Goal: Task Accomplishment & Management: Use online tool/utility

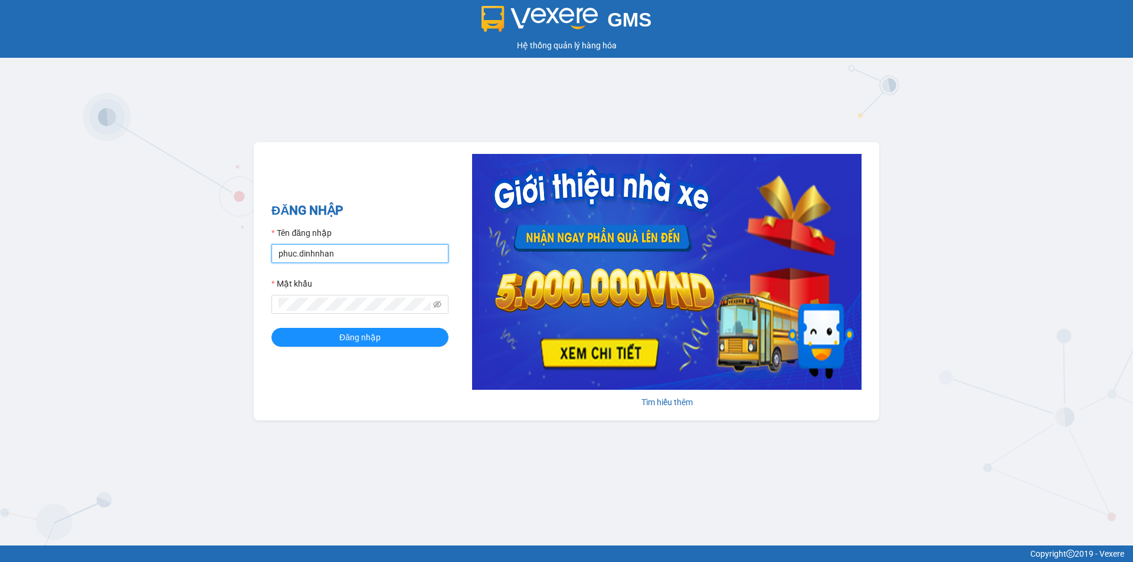
click at [365, 251] on input "phuc.dinhnhan" at bounding box center [359, 253] width 177 height 19
type input "p"
type input "an.dinhnhan"
click at [330, 342] on button "Đăng nhập" at bounding box center [359, 337] width 177 height 19
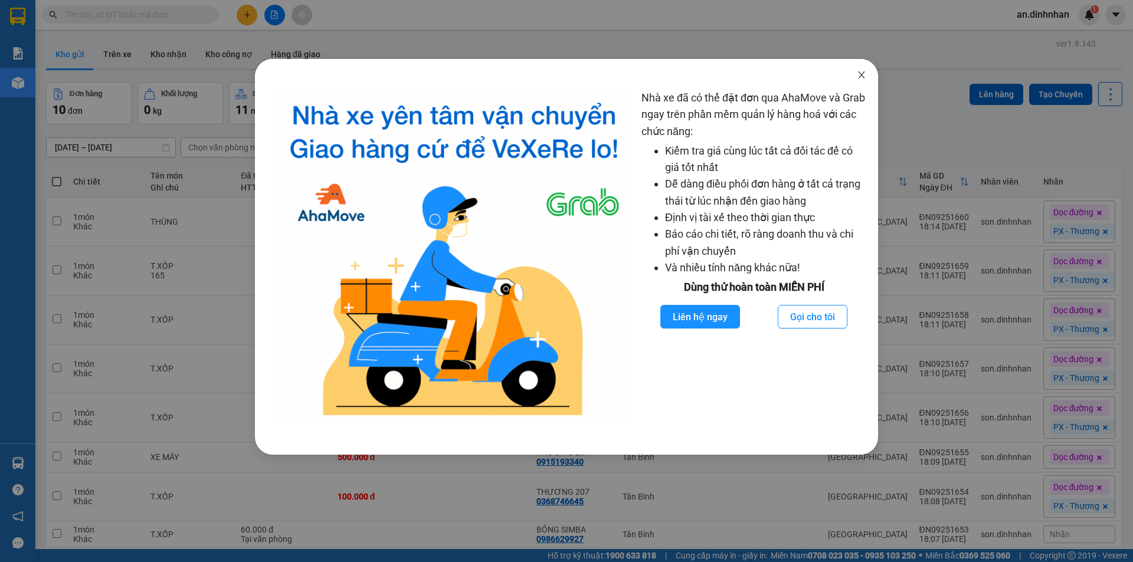
click at [860, 74] on icon "close" at bounding box center [861, 74] width 6 height 7
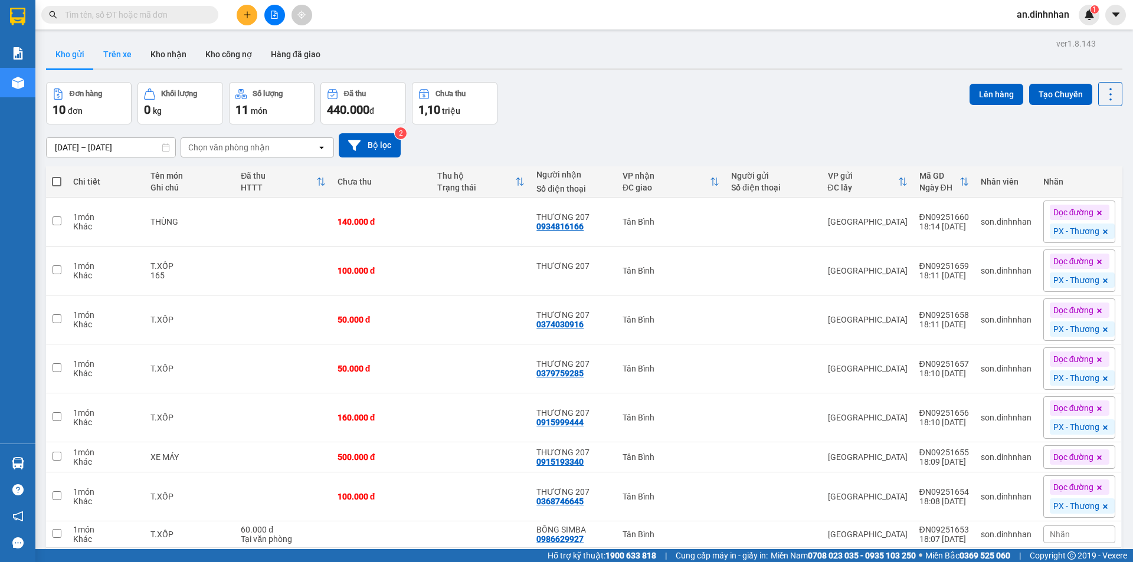
click at [120, 55] on button "Trên xe" at bounding box center [117, 54] width 47 height 28
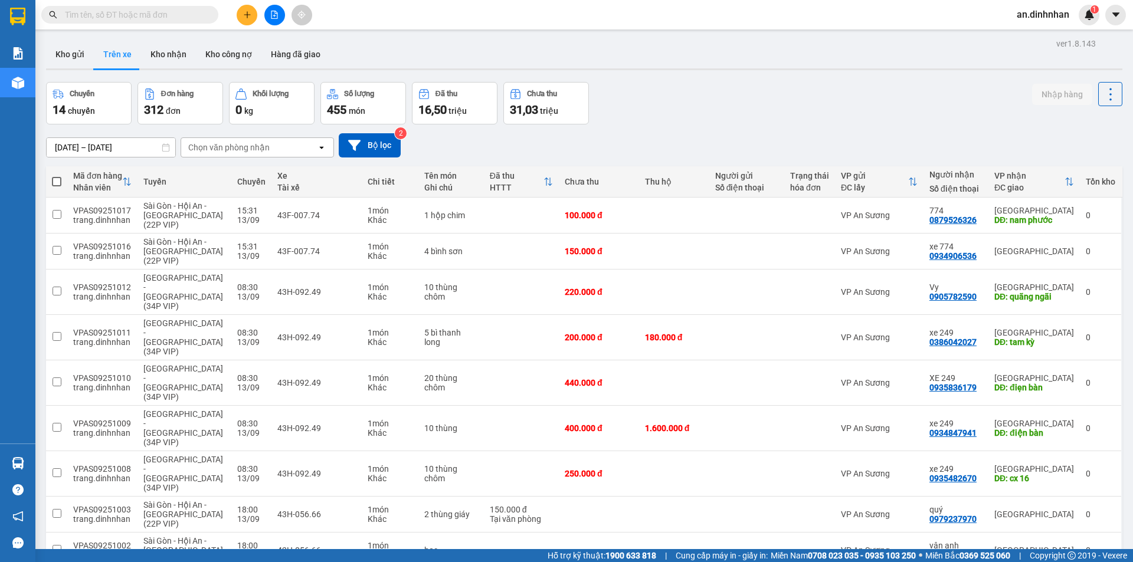
click at [1061, 506] on span "100 / trang" at bounding box center [1069, 504] width 42 height 12
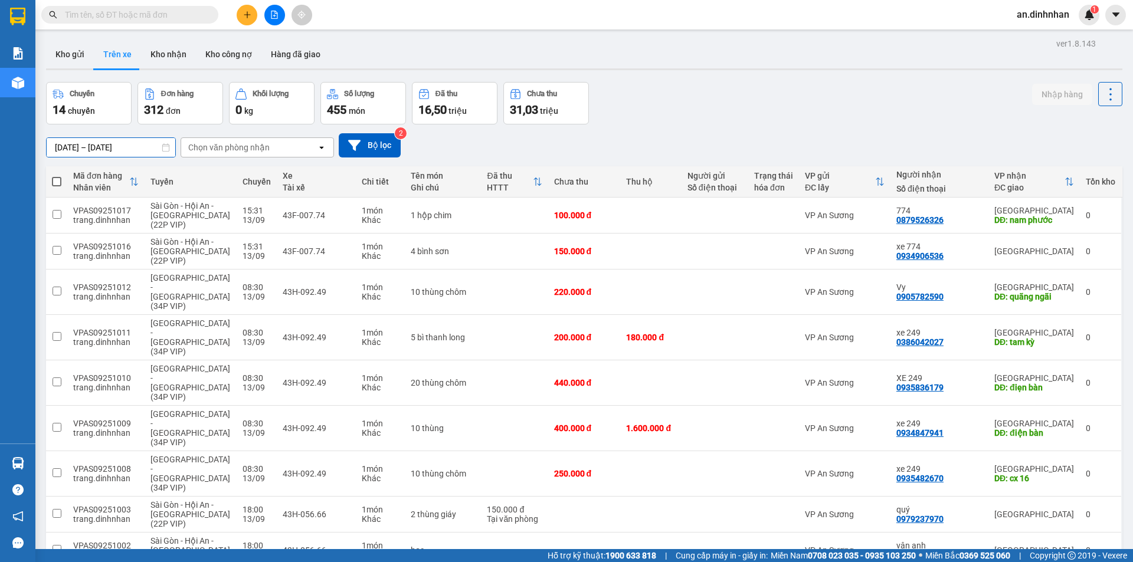
click at [133, 145] on input "12/09/2025 – 14/09/2025" at bounding box center [111, 147] width 129 height 19
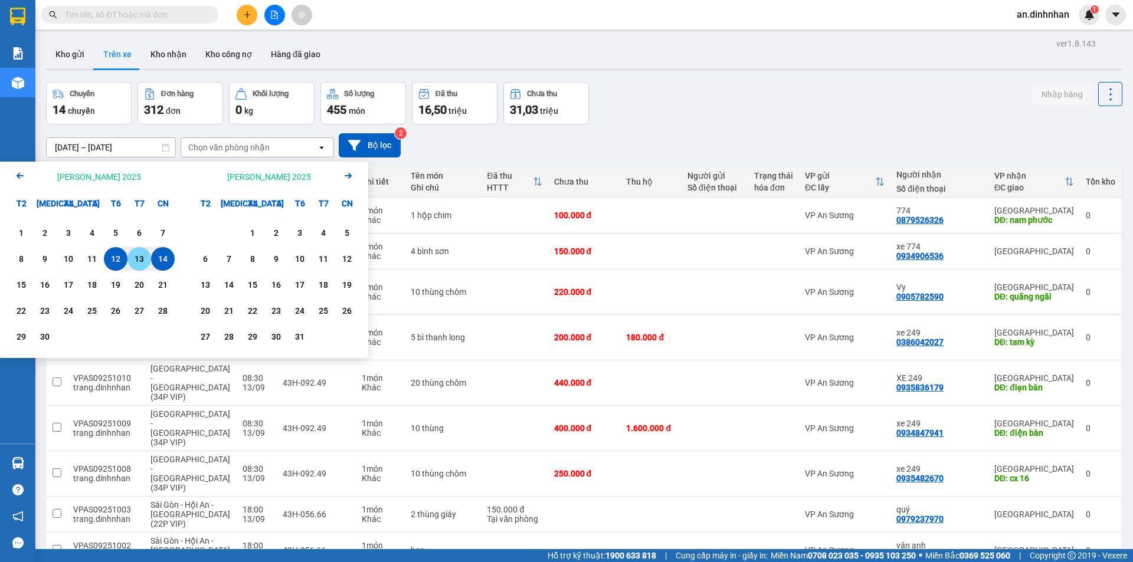
click at [142, 258] on div "13" at bounding box center [139, 259] width 17 height 14
click at [167, 263] on div "14" at bounding box center [163, 259] width 17 height 14
type input "13/09/2025 – 14/09/2025"
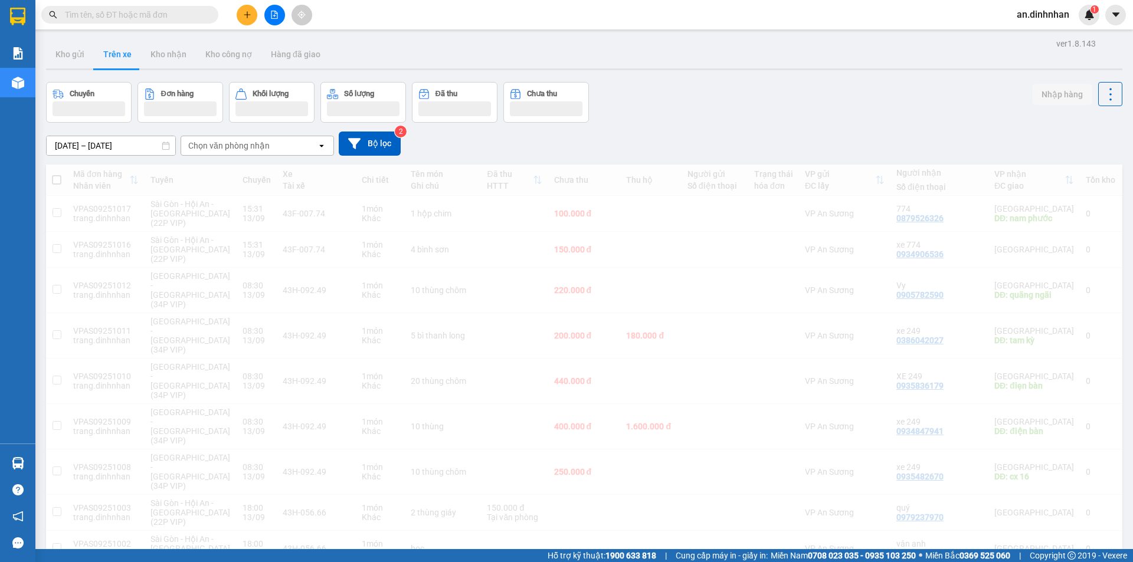
click at [231, 148] on div "Chọn văn phòng nhận" at bounding box center [228, 146] width 81 height 12
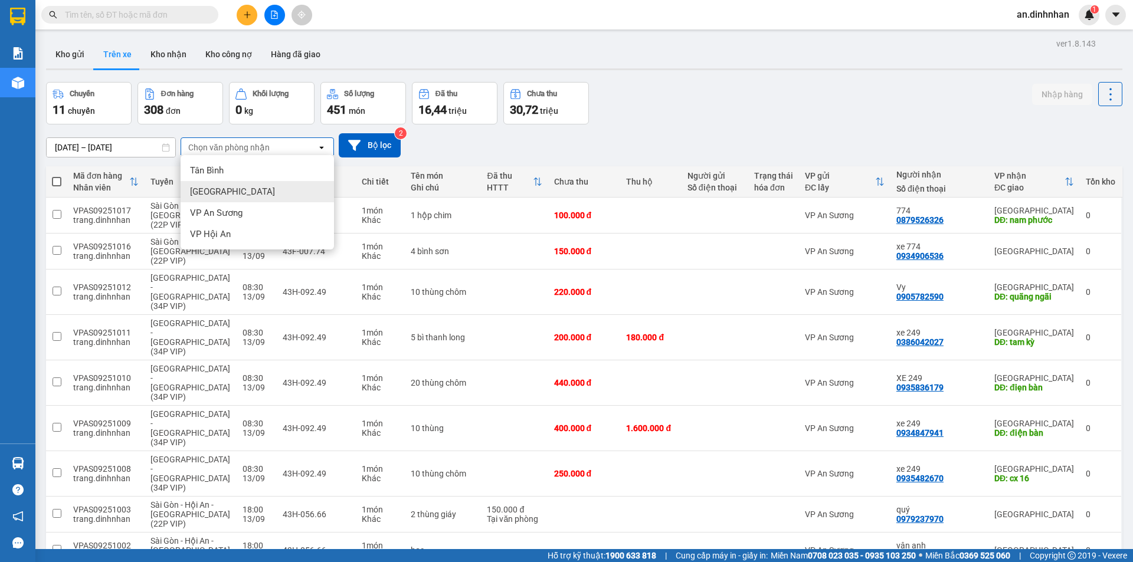
click at [220, 194] on span "Đà Nẵng" at bounding box center [232, 192] width 85 height 12
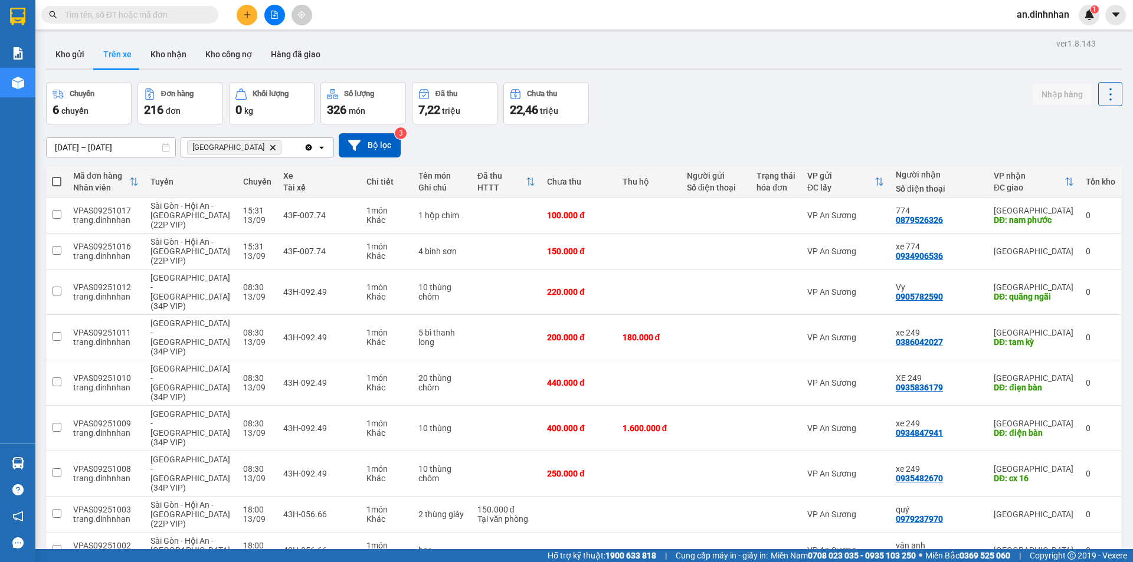
click at [60, 182] on span at bounding box center [56, 181] width 9 height 9
click at [57, 176] on input "checkbox" at bounding box center [57, 176] width 0 height 0
checkbox input "true"
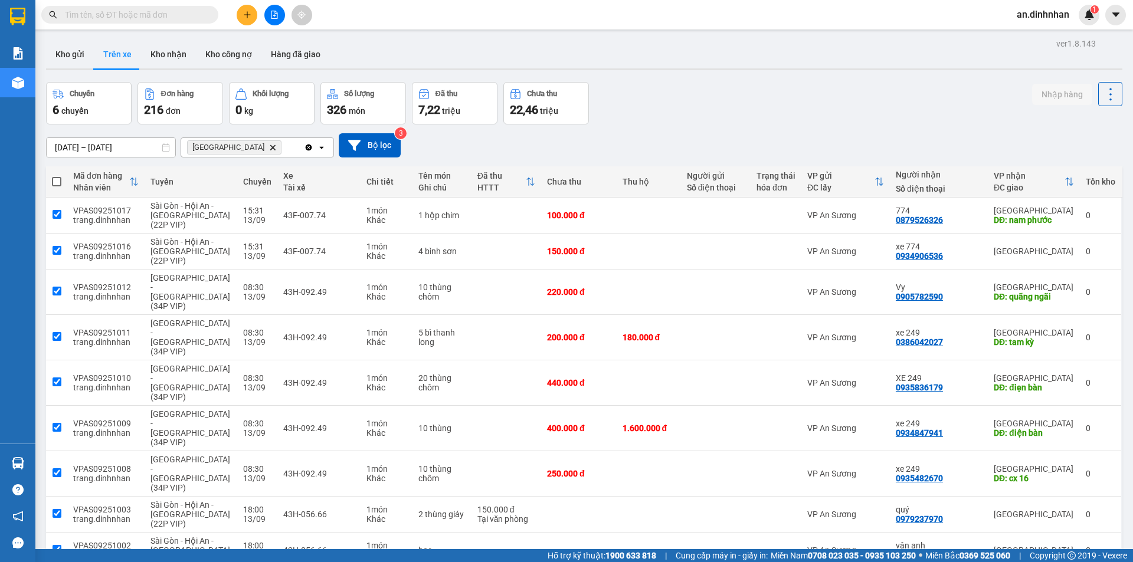
checkbox input "true"
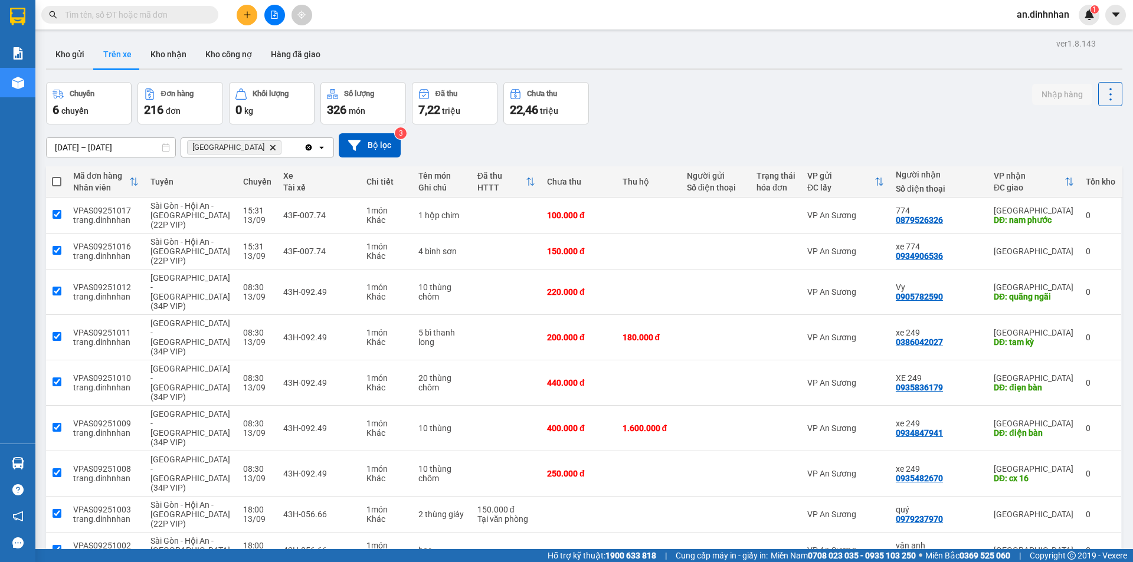
checkbox input "true"
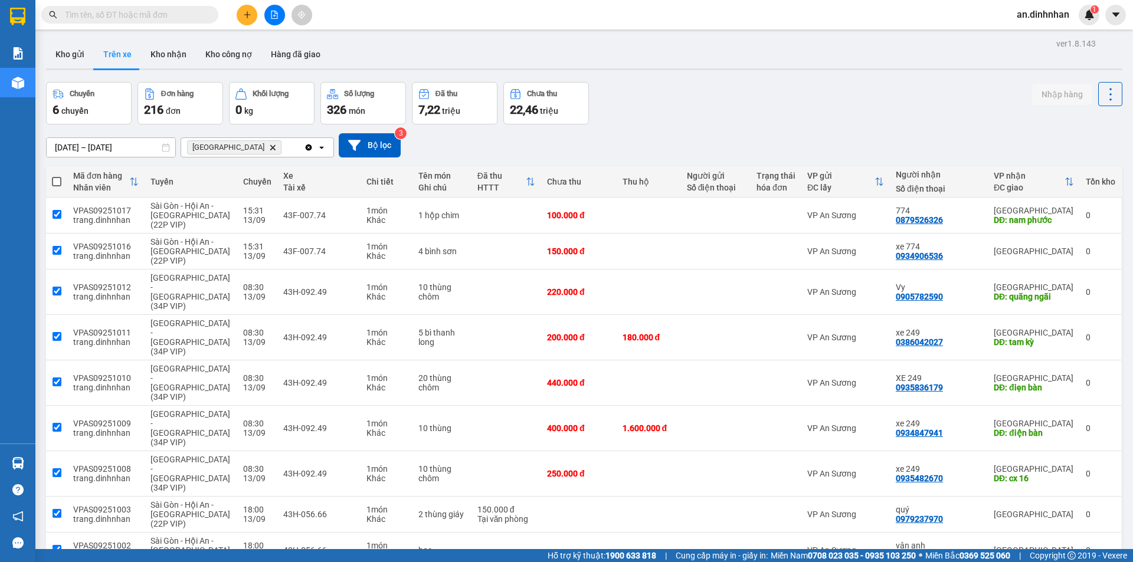
checkbox input "true"
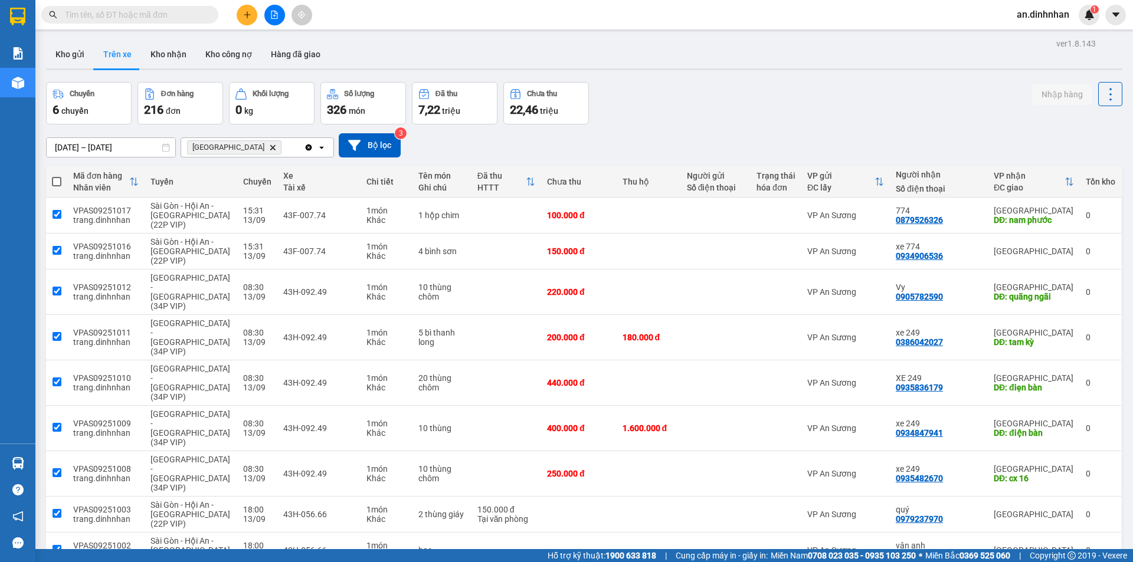
checkbox input "true"
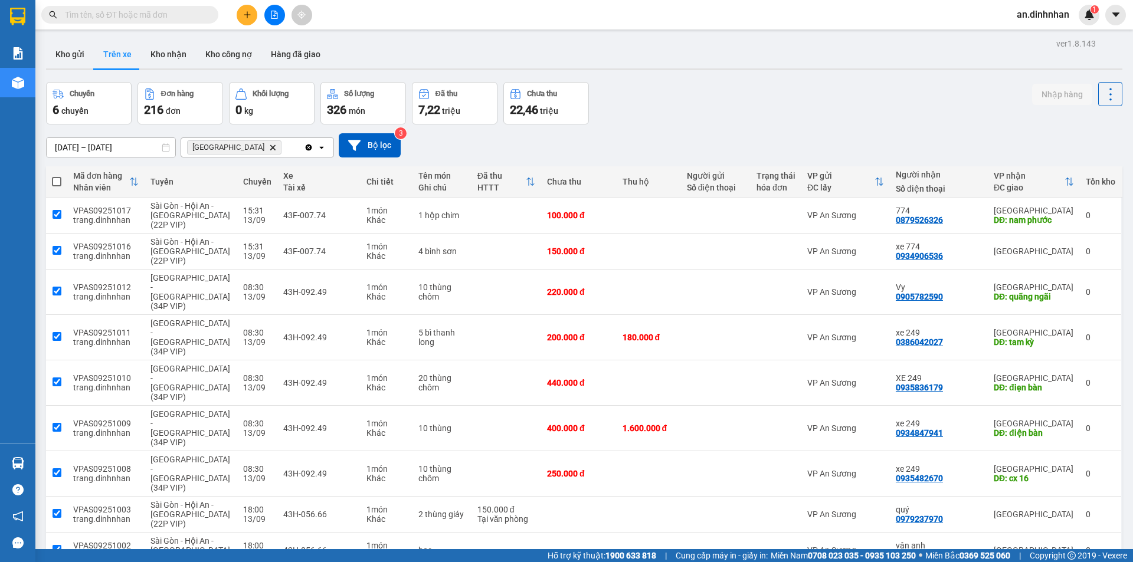
checkbox input "true"
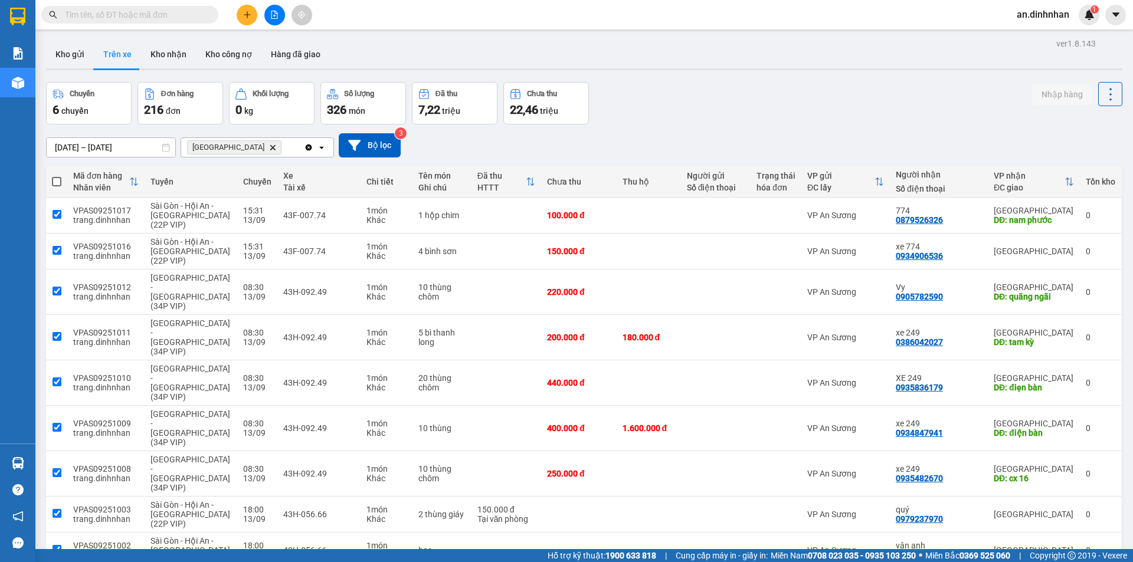
checkbox input "true"
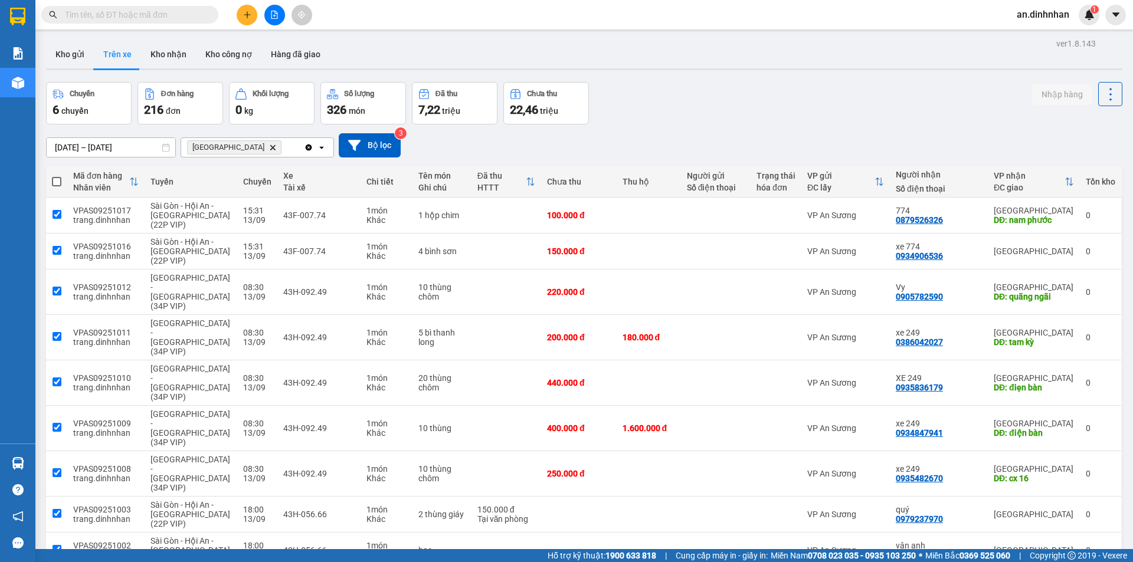
checkbox input "true"
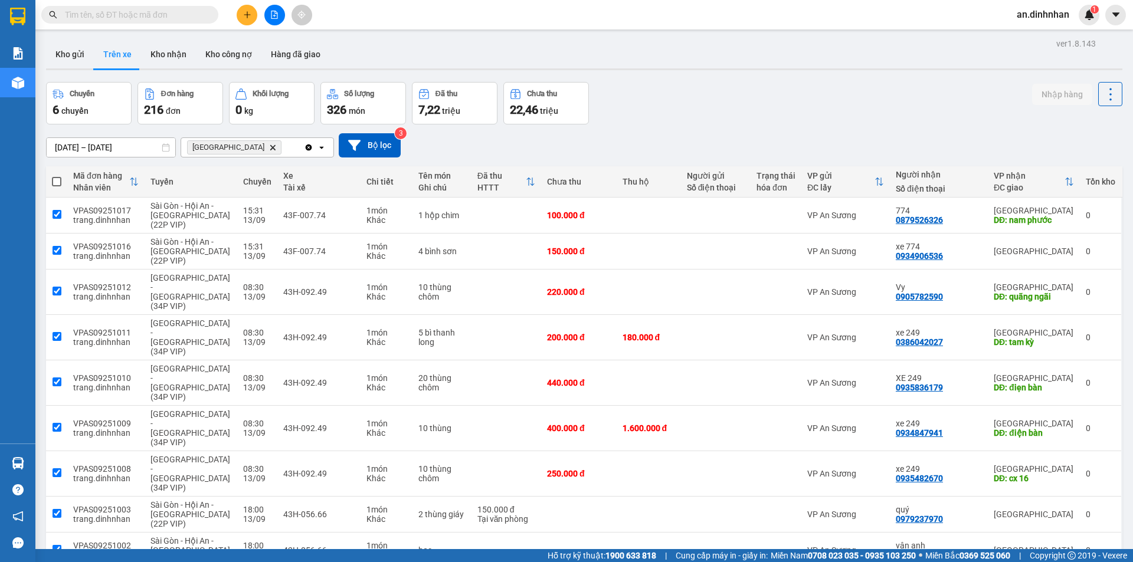
checkbox input "true"
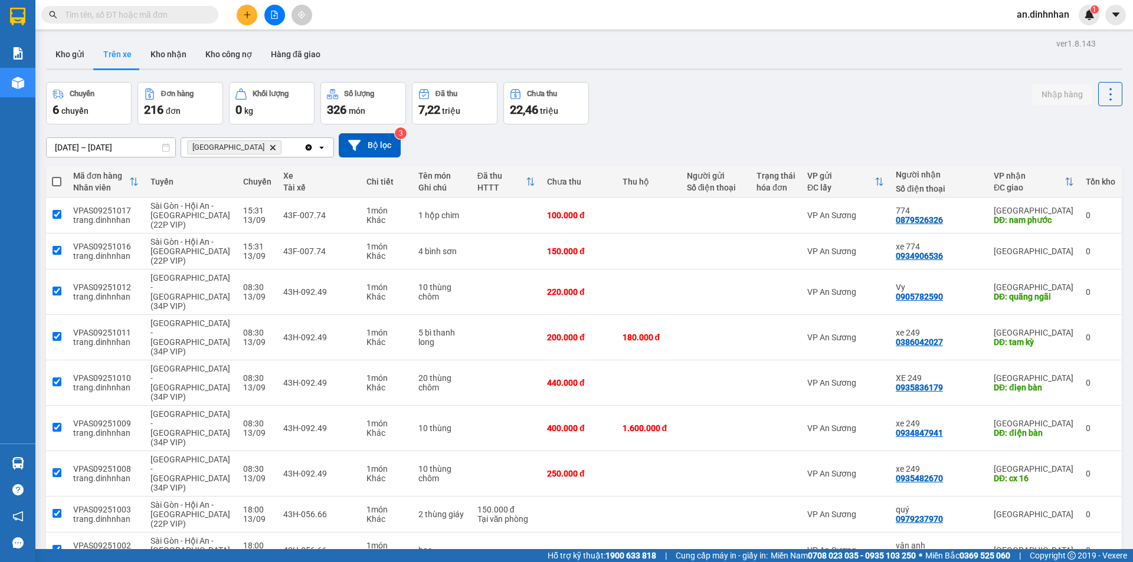
checkbox input "true"
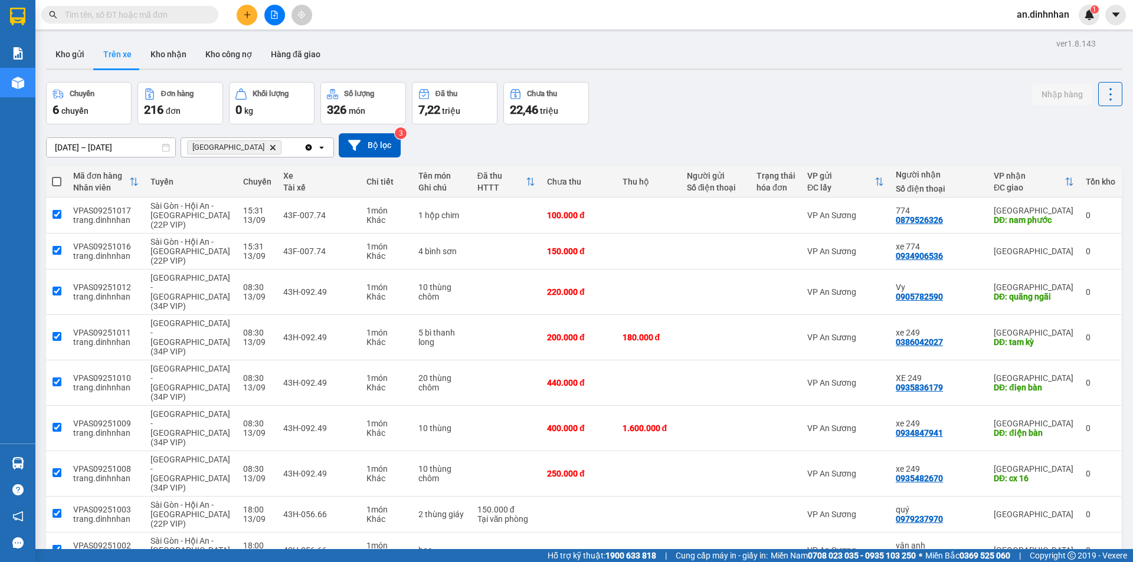
checkbox input "true"
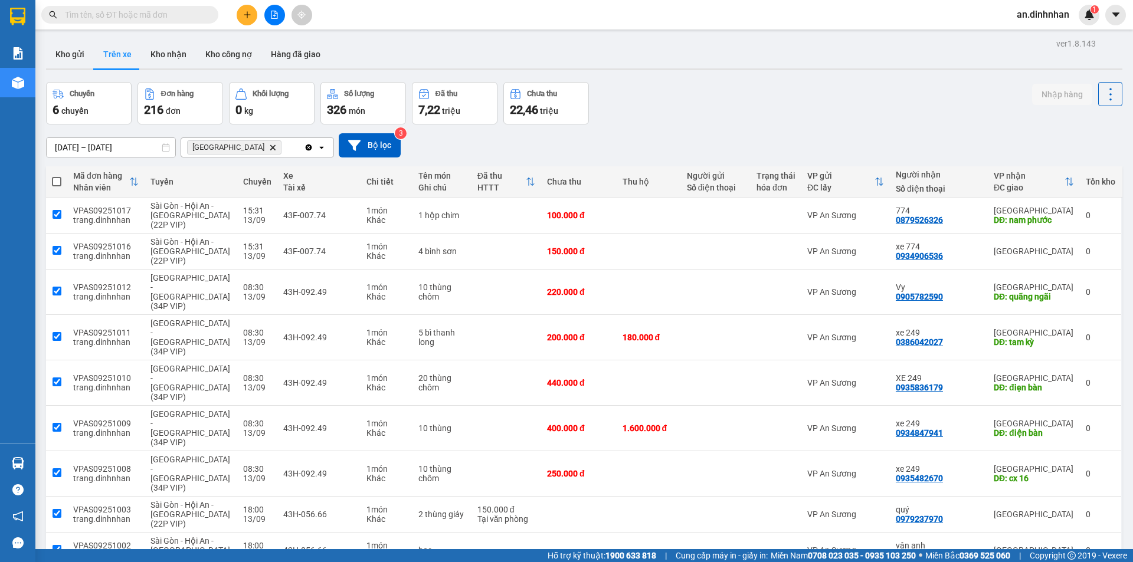
checkbox input "true"
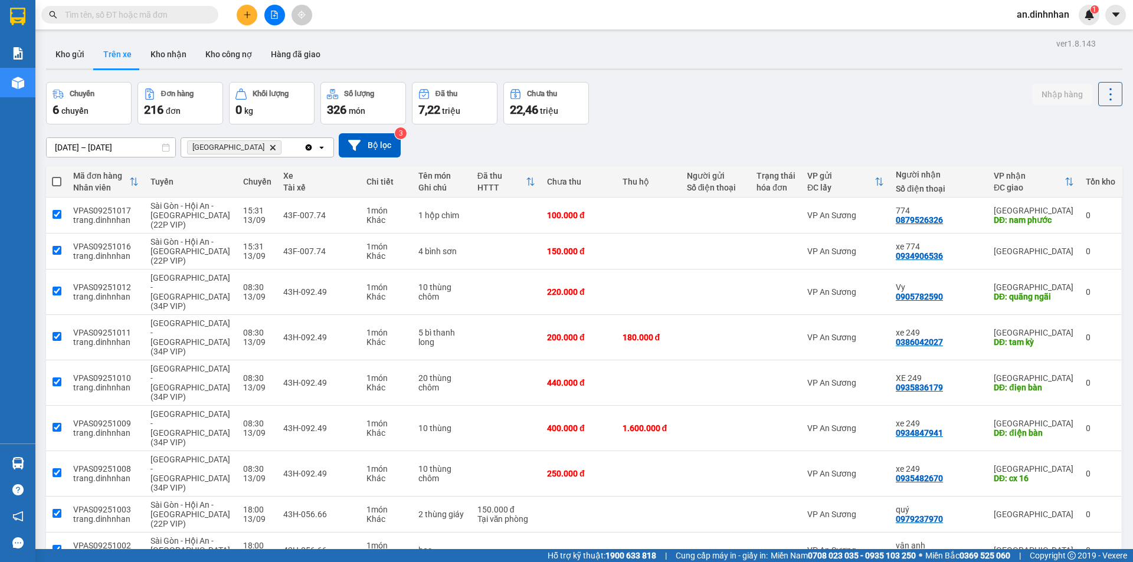
checkbox input "true"
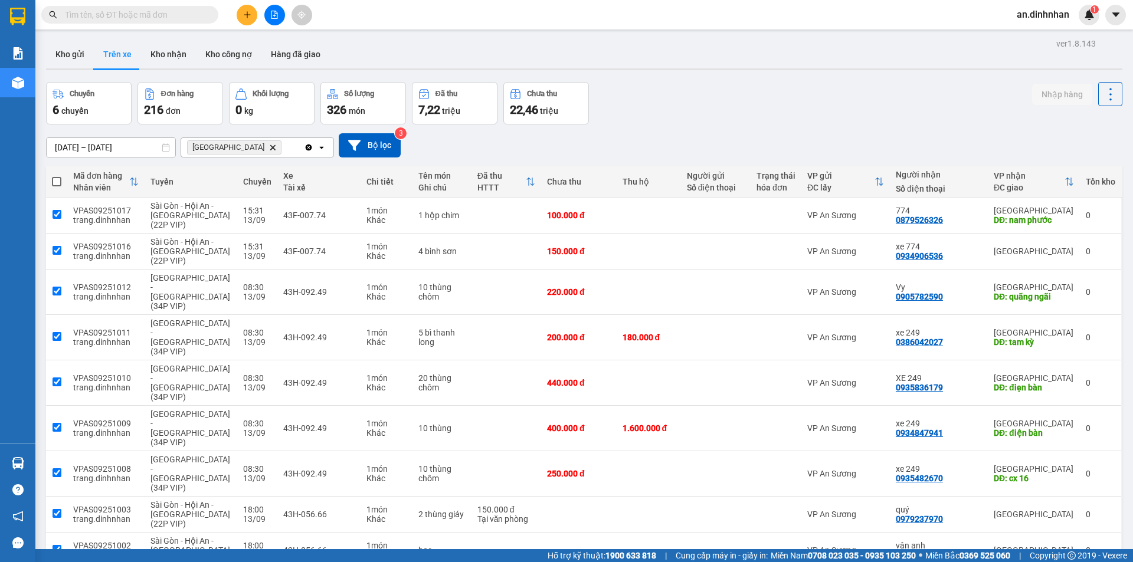
checkbox input "true"
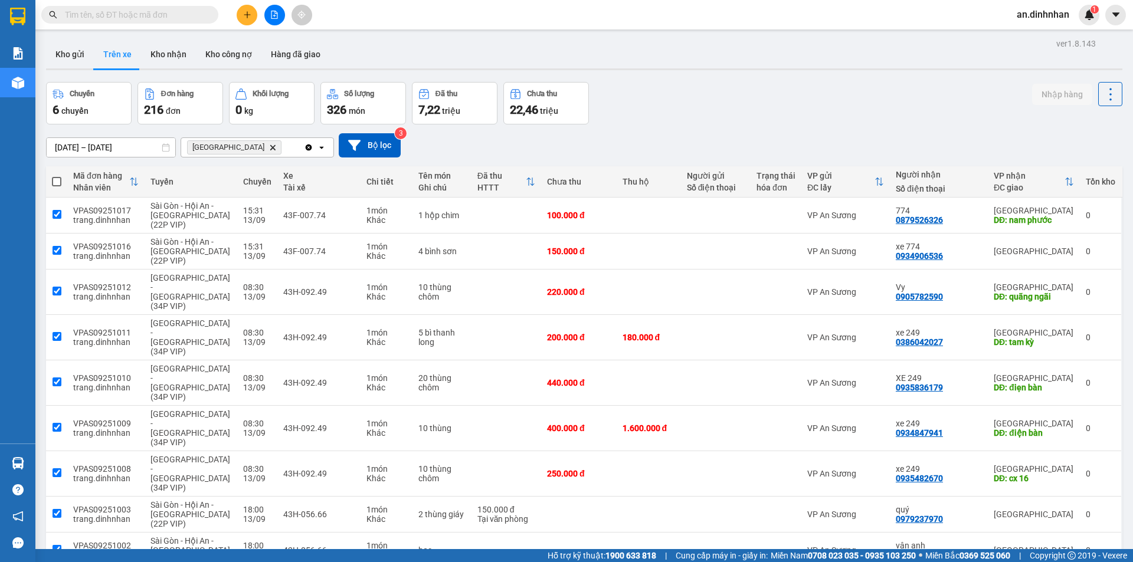
checkbox input "true"
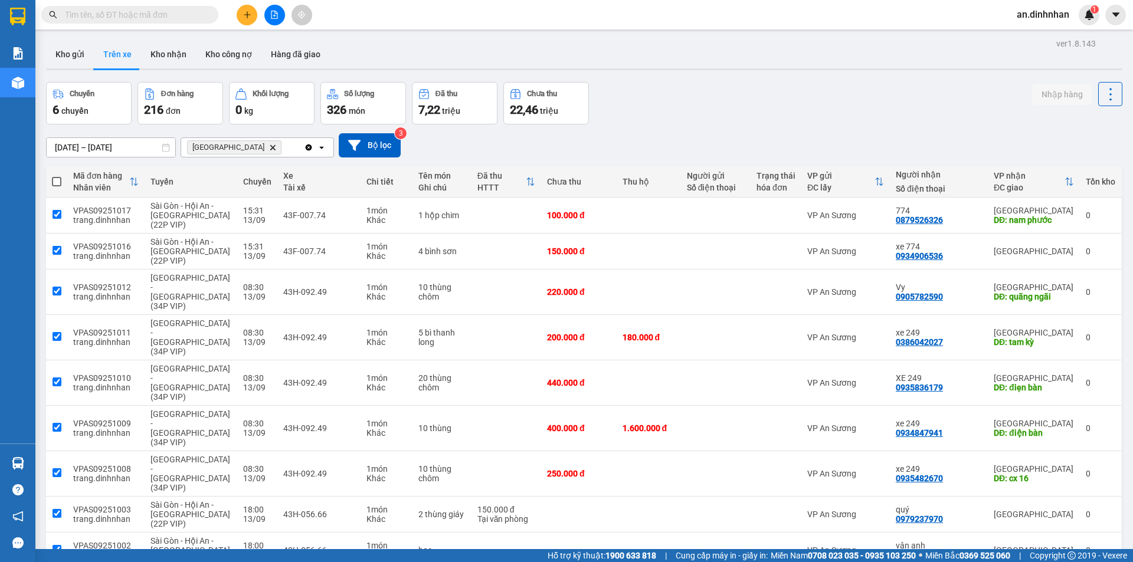
checkbox input "true"
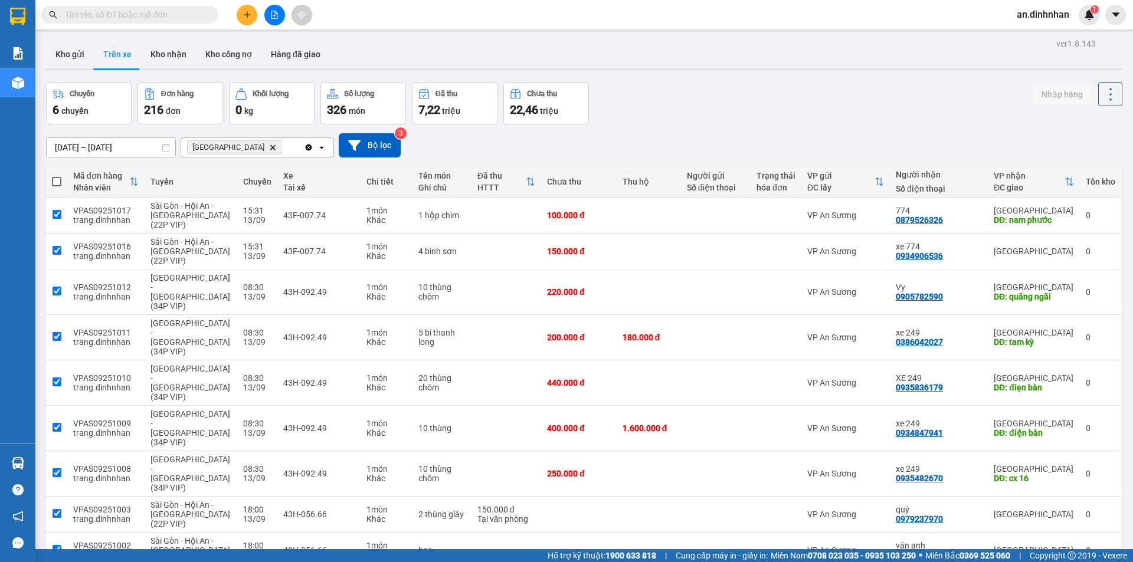
checkbox input "true"
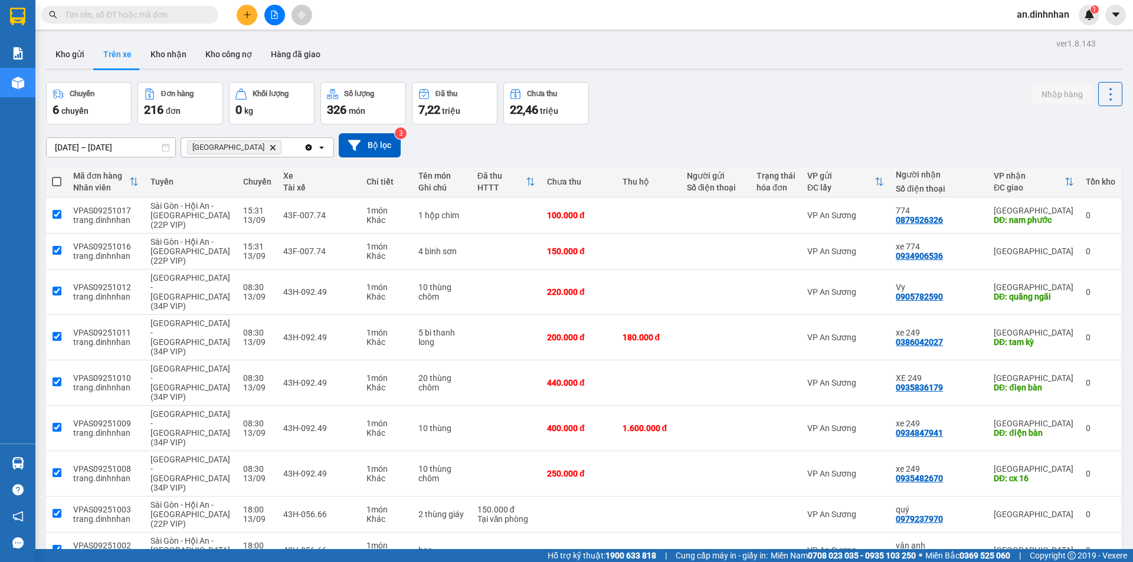
checkbox input "true"
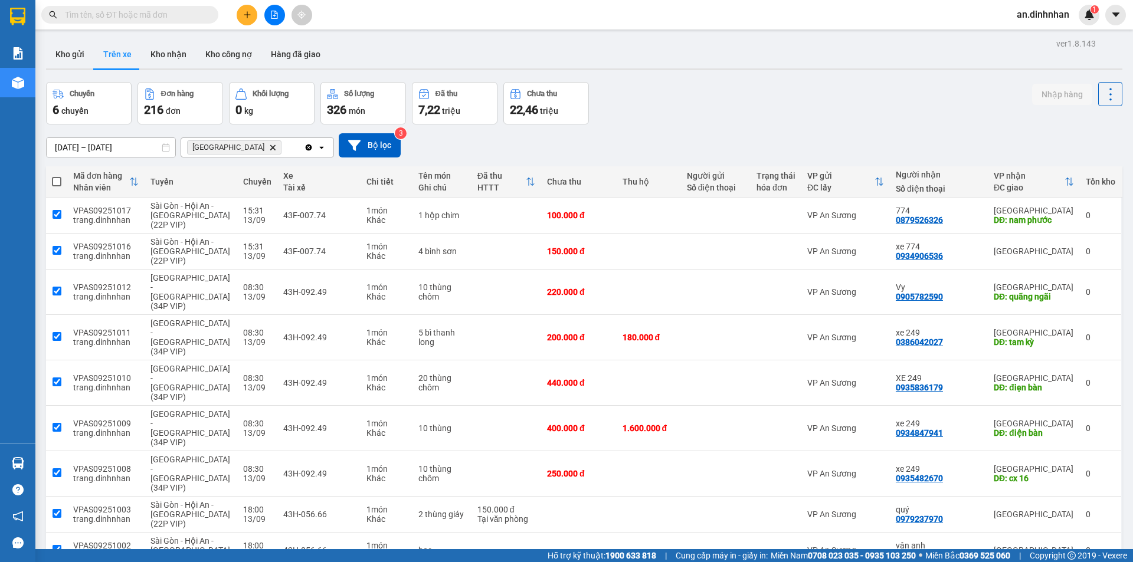
checkbox input "true"
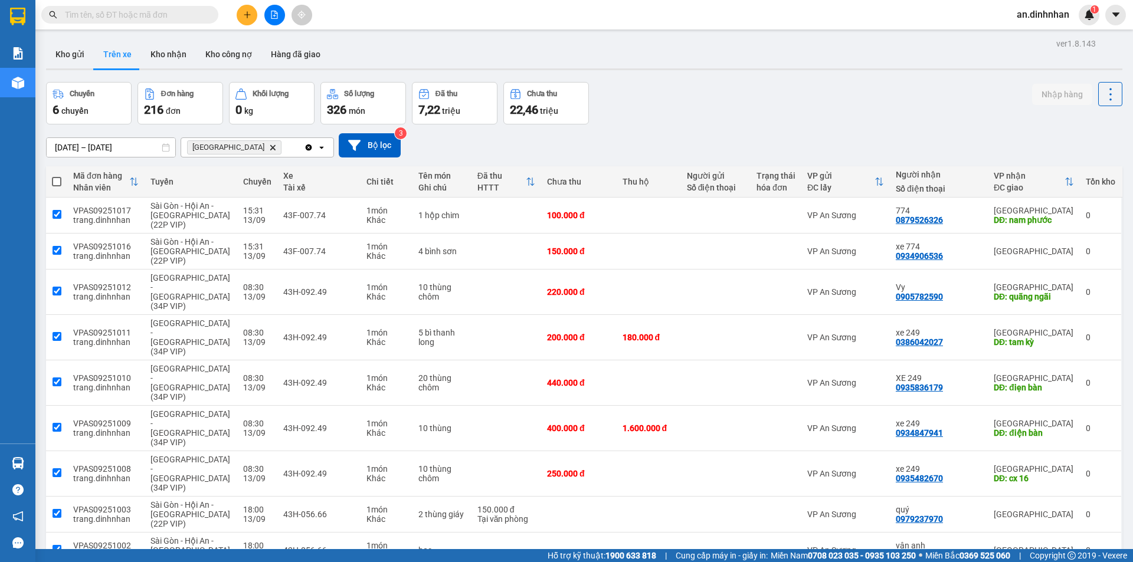
checkbox input "true"
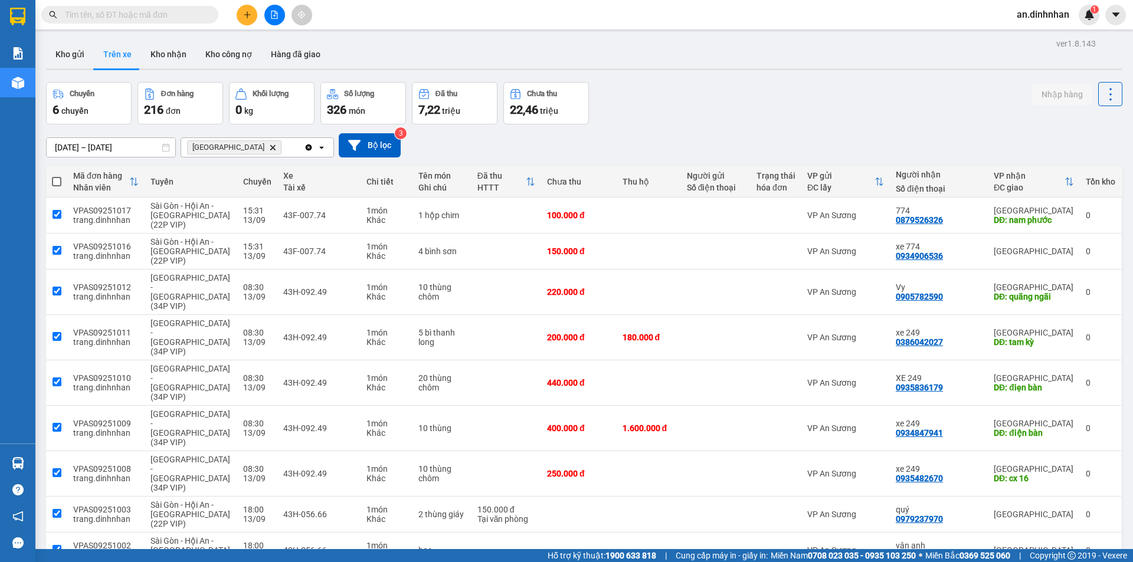
checkbox input "true"
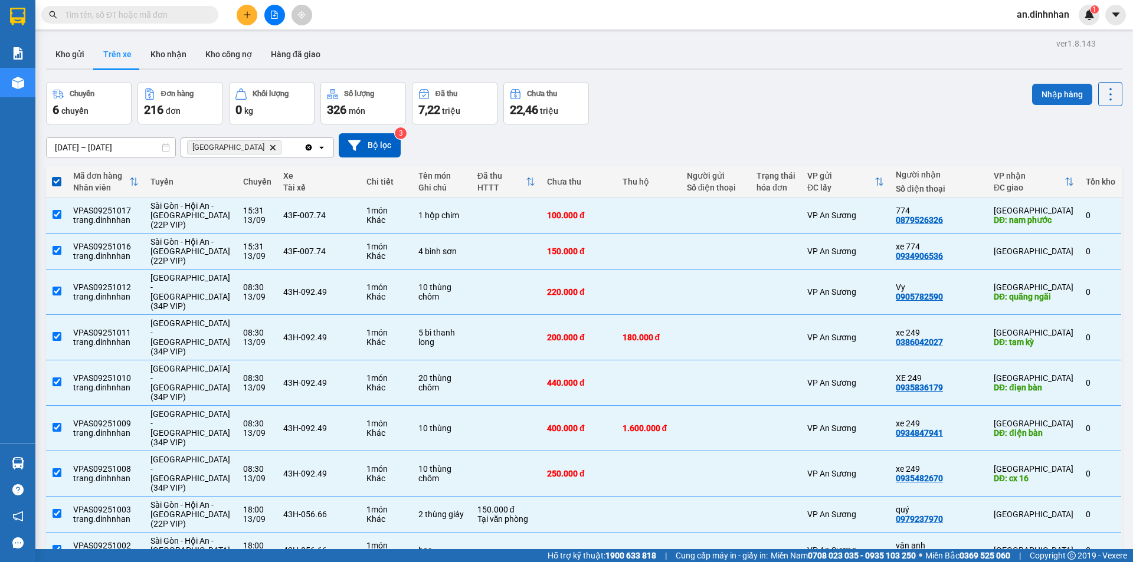
click at [1062, 103] on button "Nhập hàng" at bounding box center [1062, 94] width 60 height 21
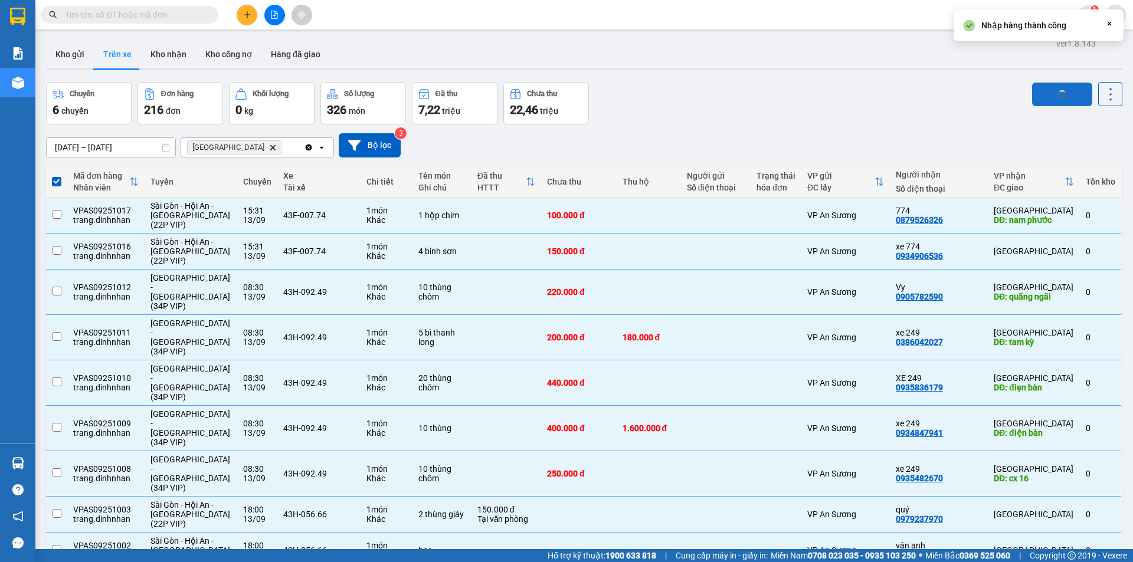
checkbox input "false"
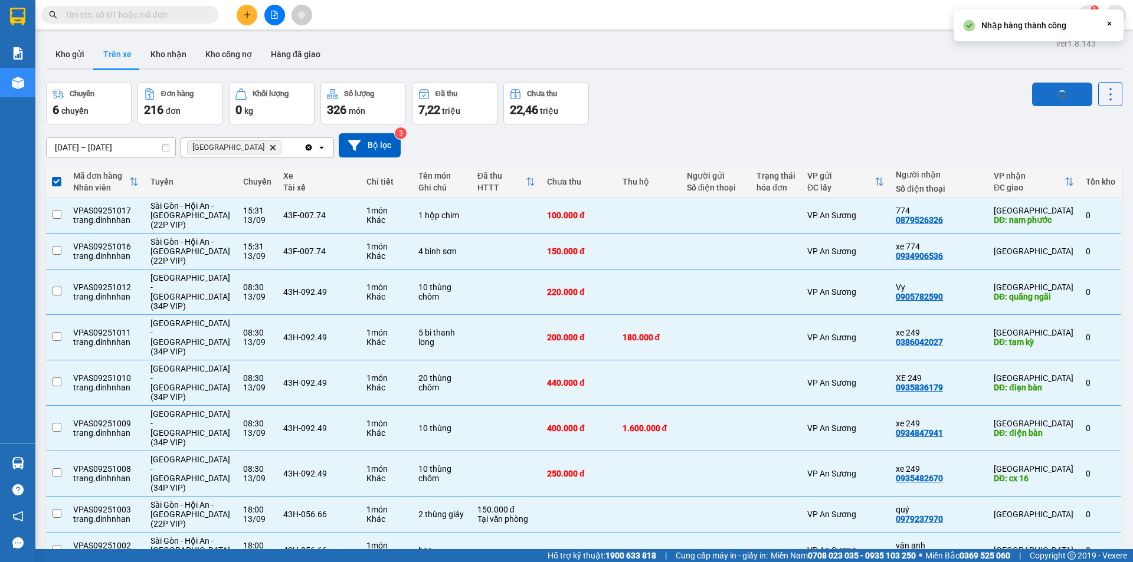
checkbox input "false"
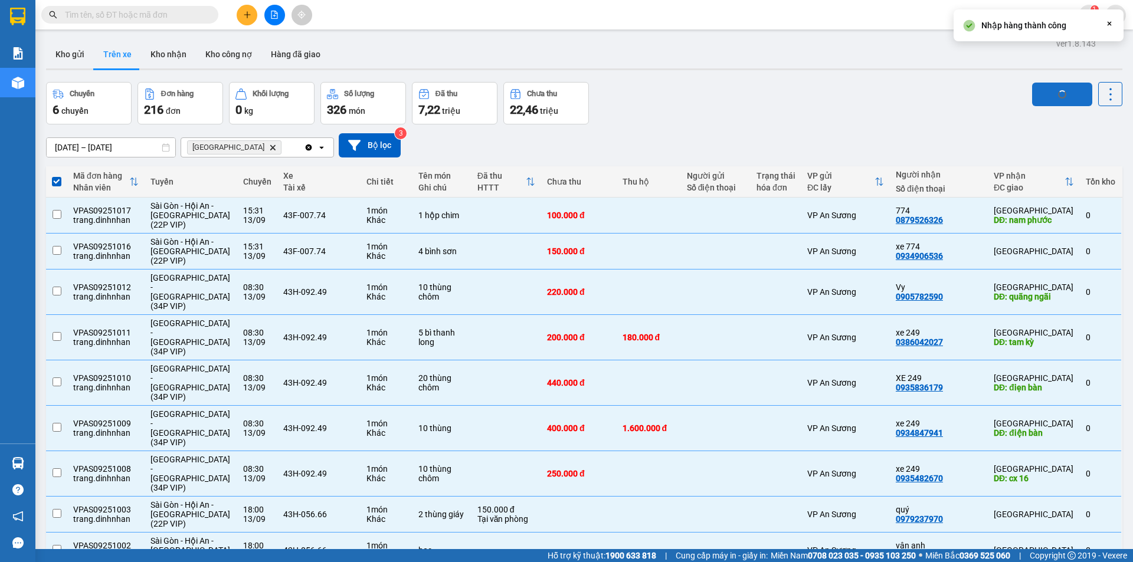
checkbox input "false"
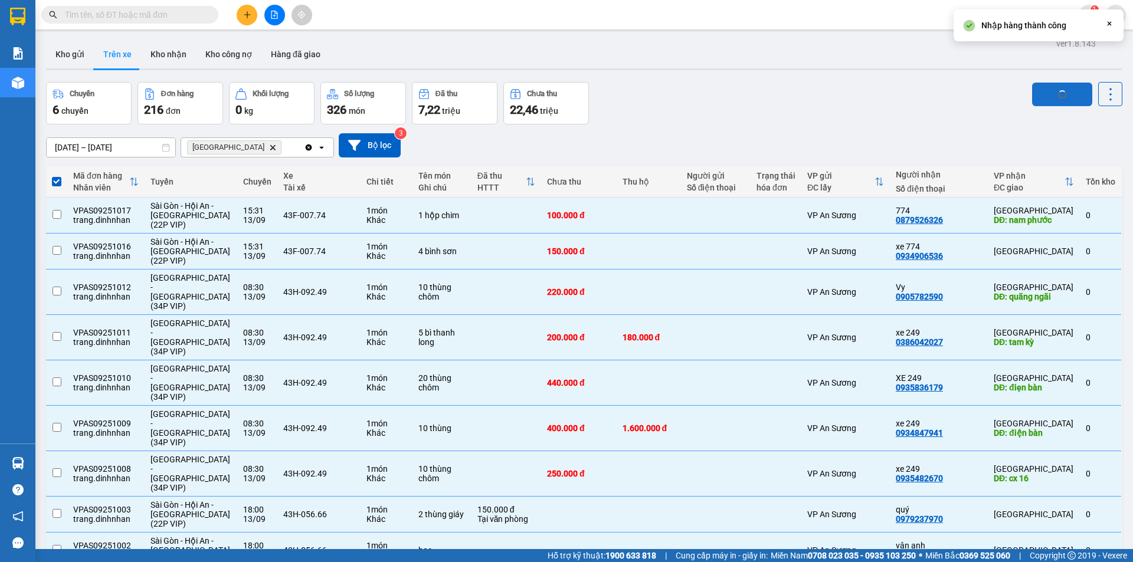
checkbox input "false"
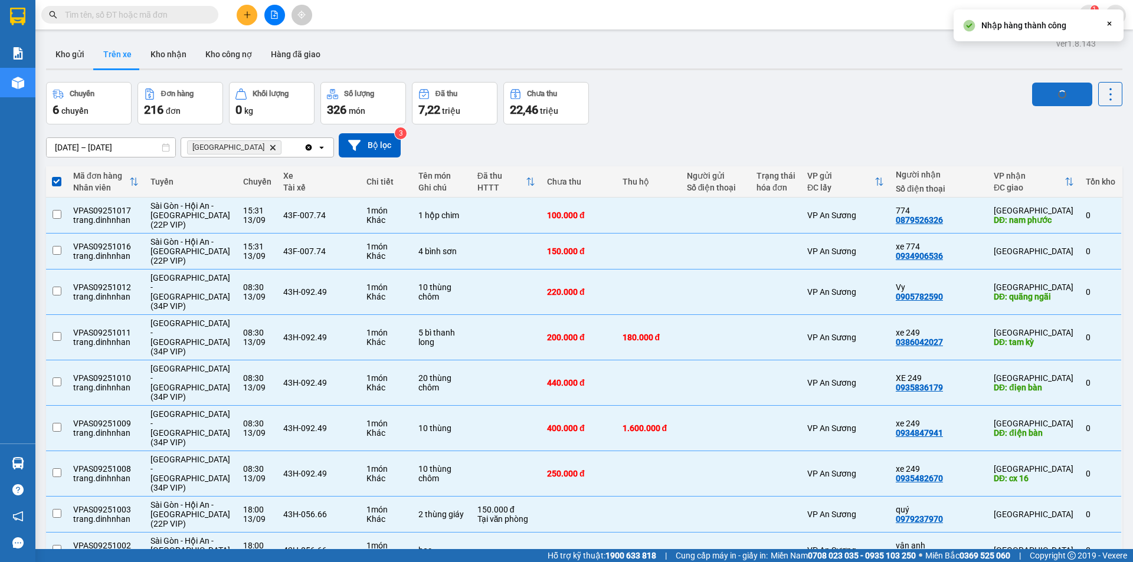
checkbox input "false"
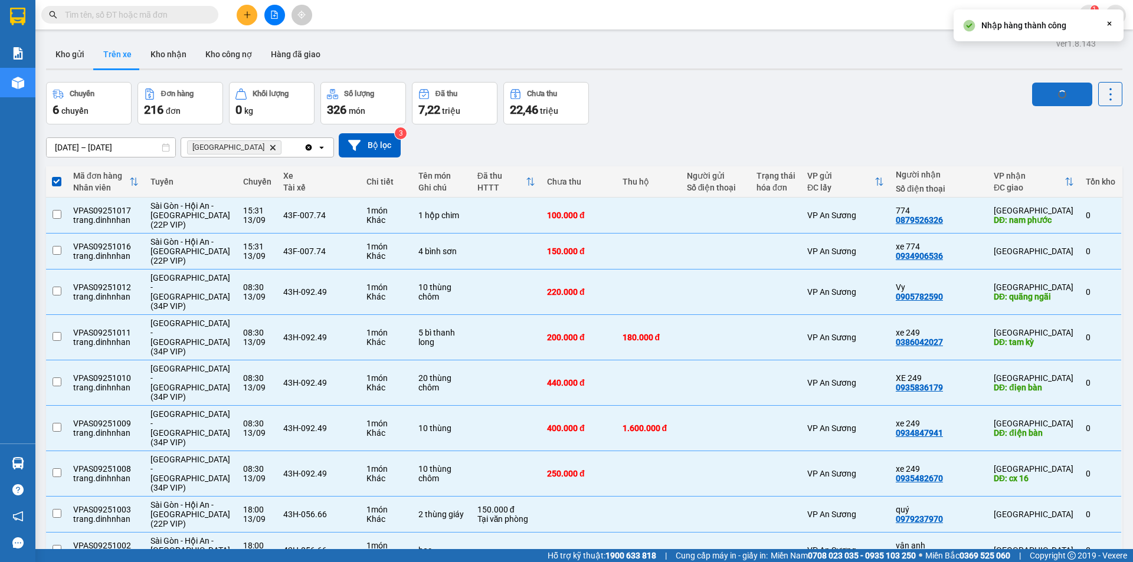
checkbox input "false"
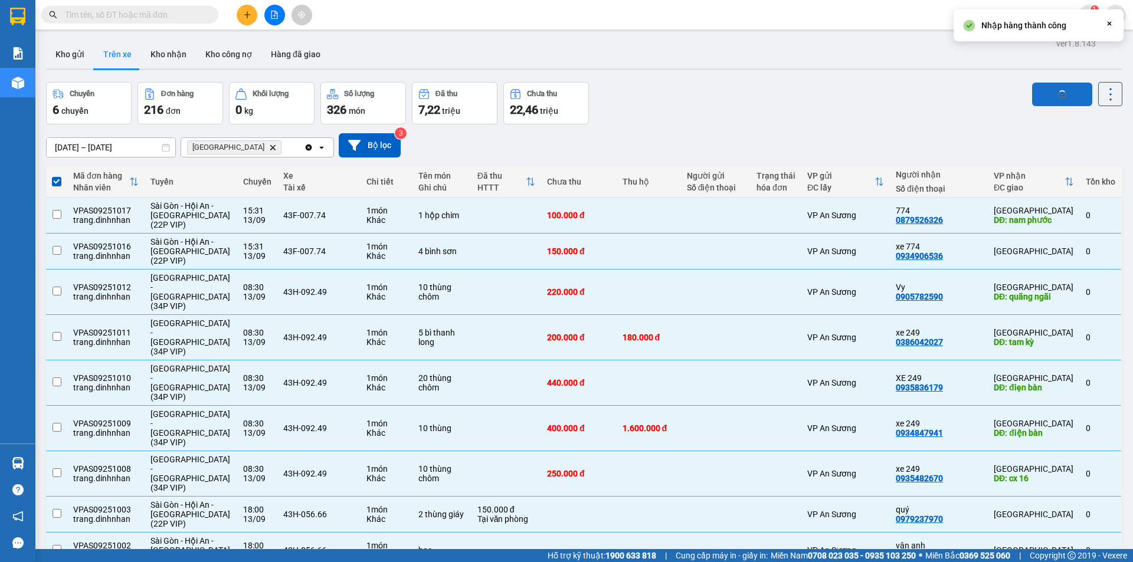
checkbox input "false"
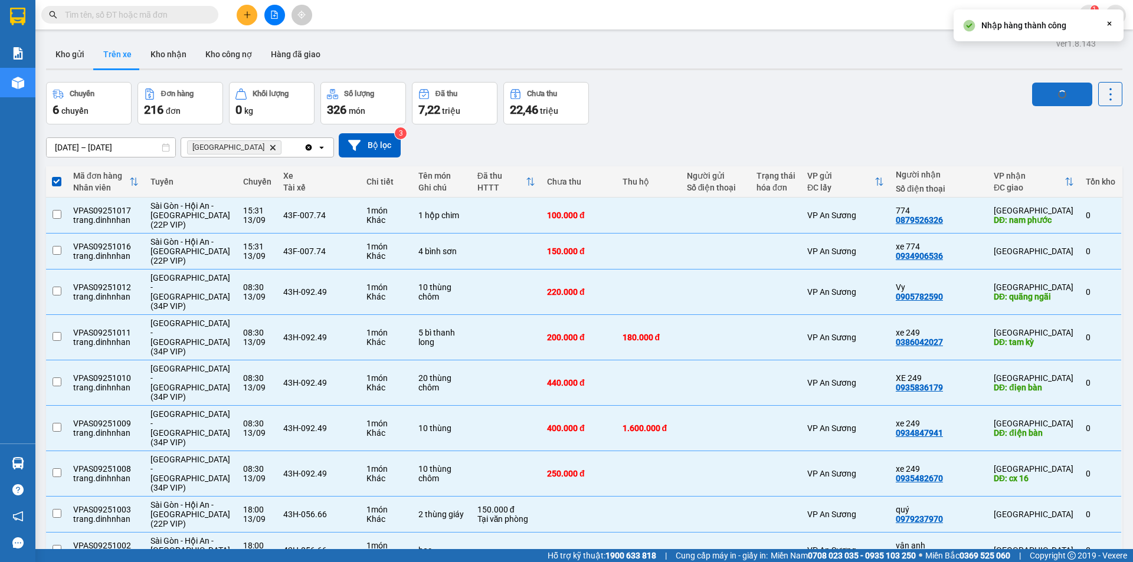
checkbox input "false"
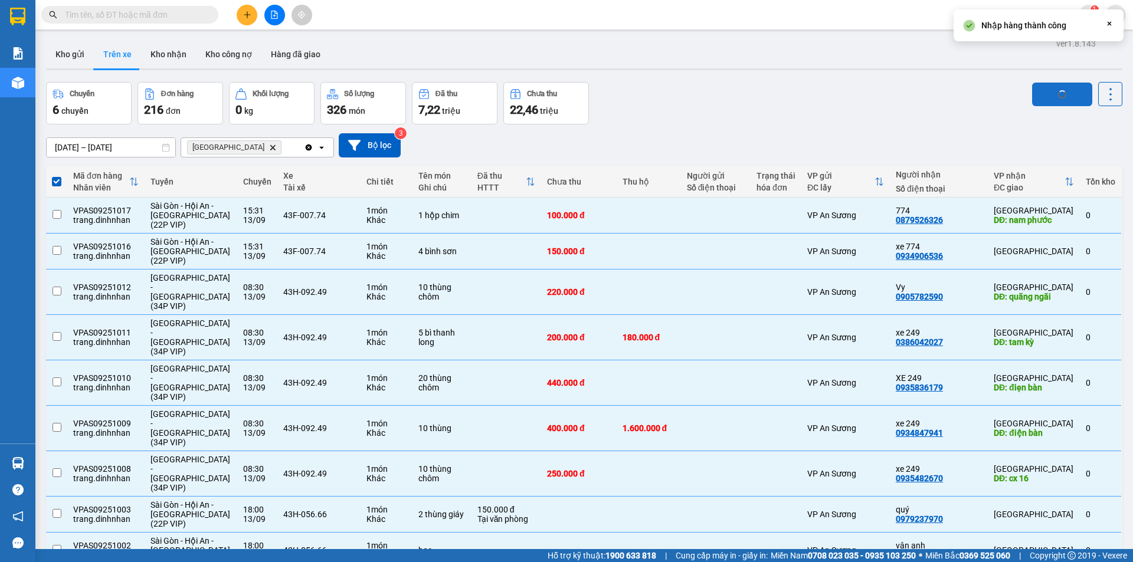
checkbox input "false"
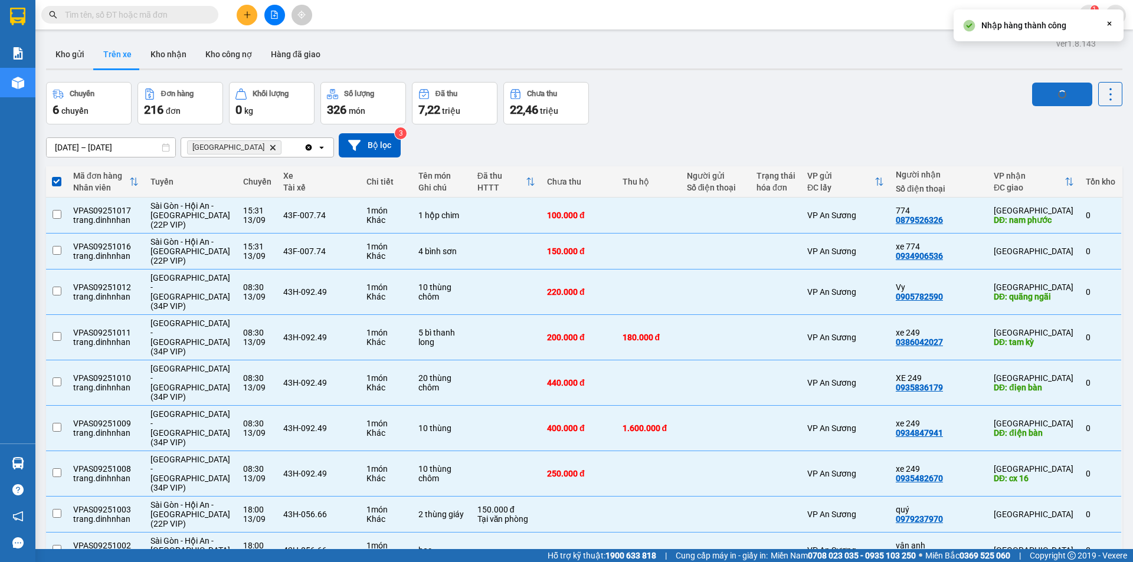
checkbox input "false"
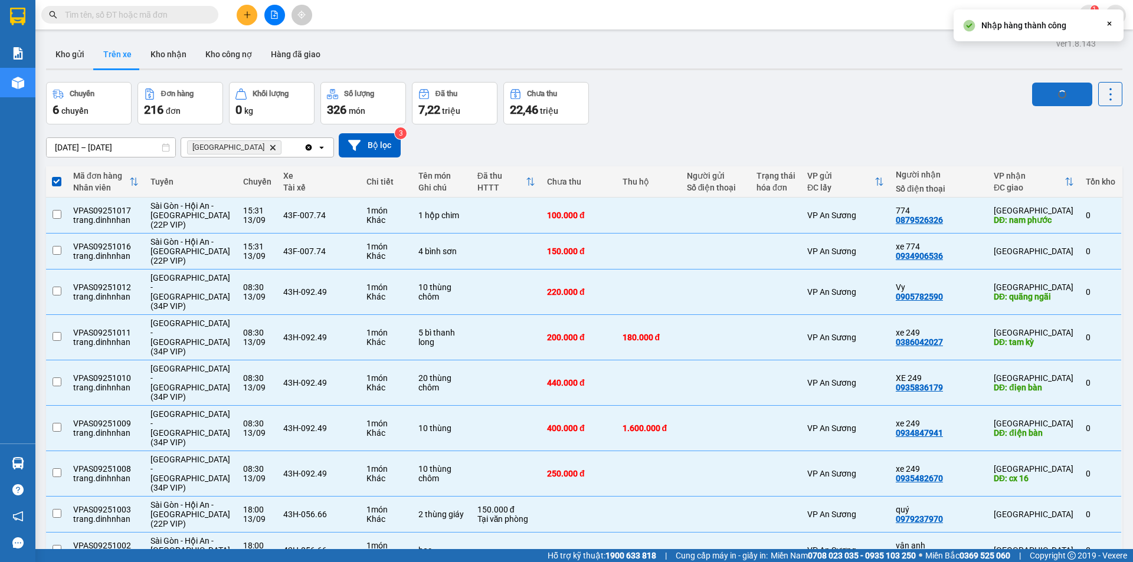
checkbox input "false"
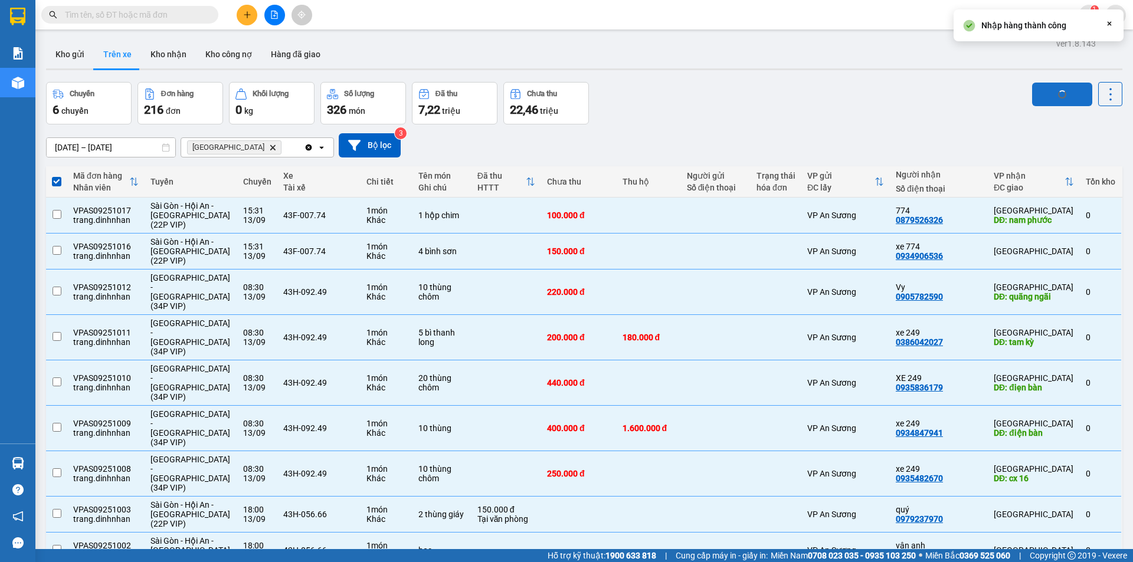
checkbox input "false"
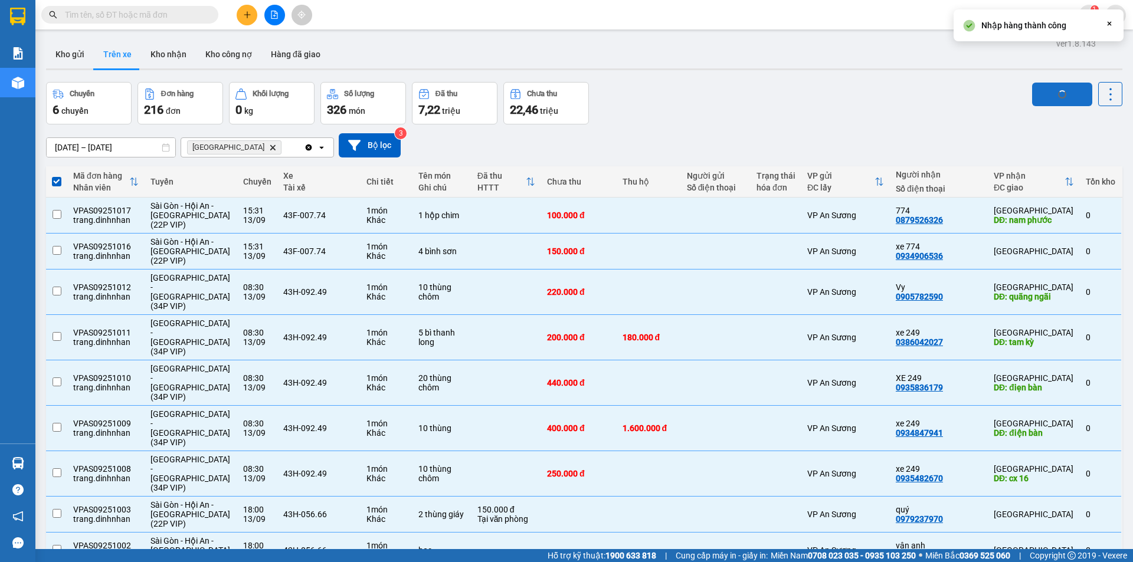
checkbox input "false"
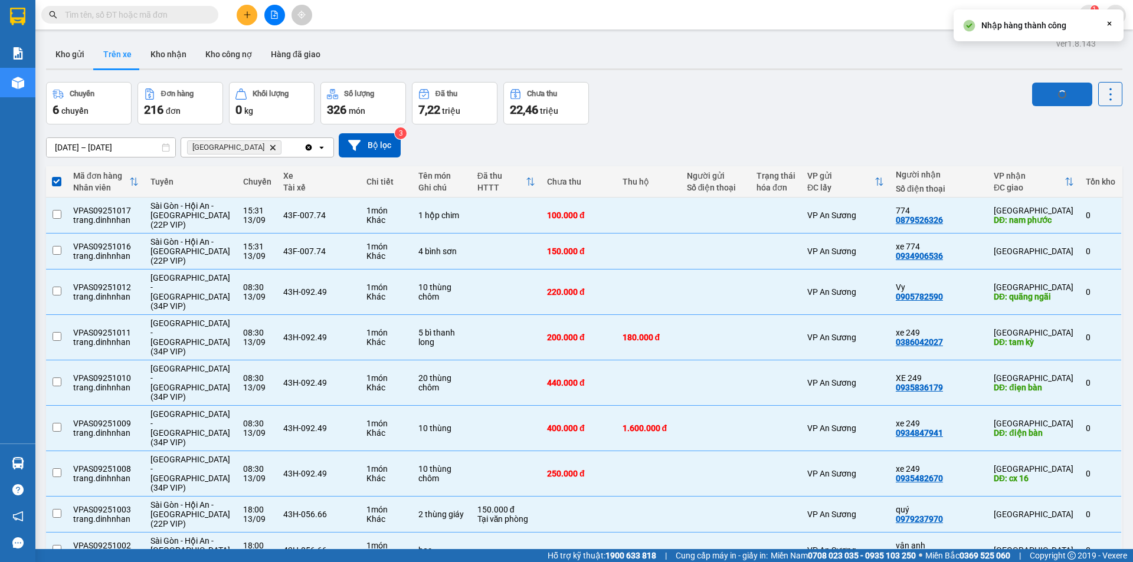
checkbox input "false"
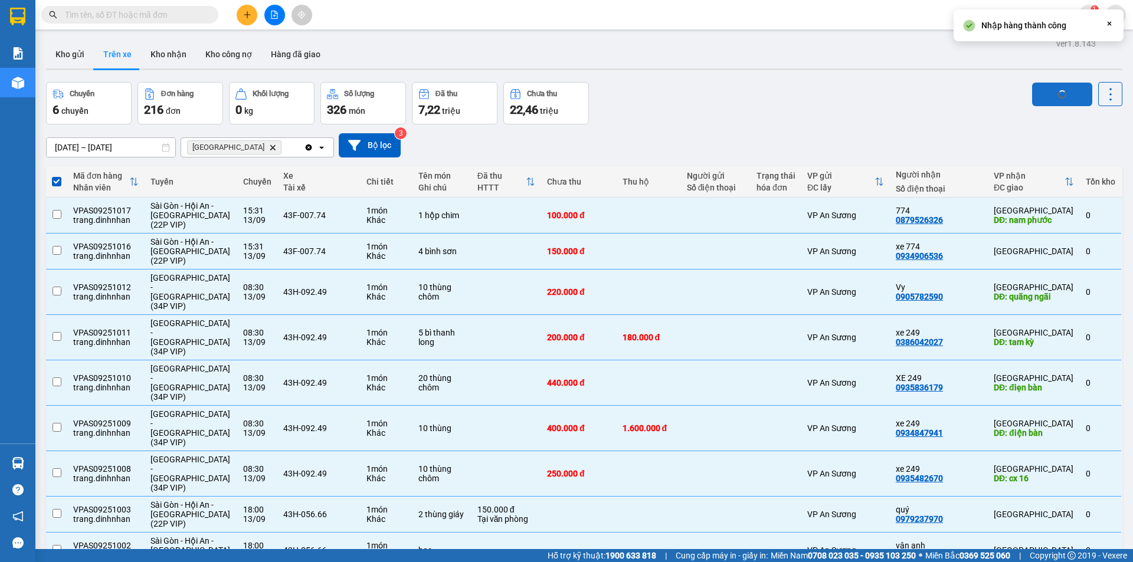
checkbox input "false"
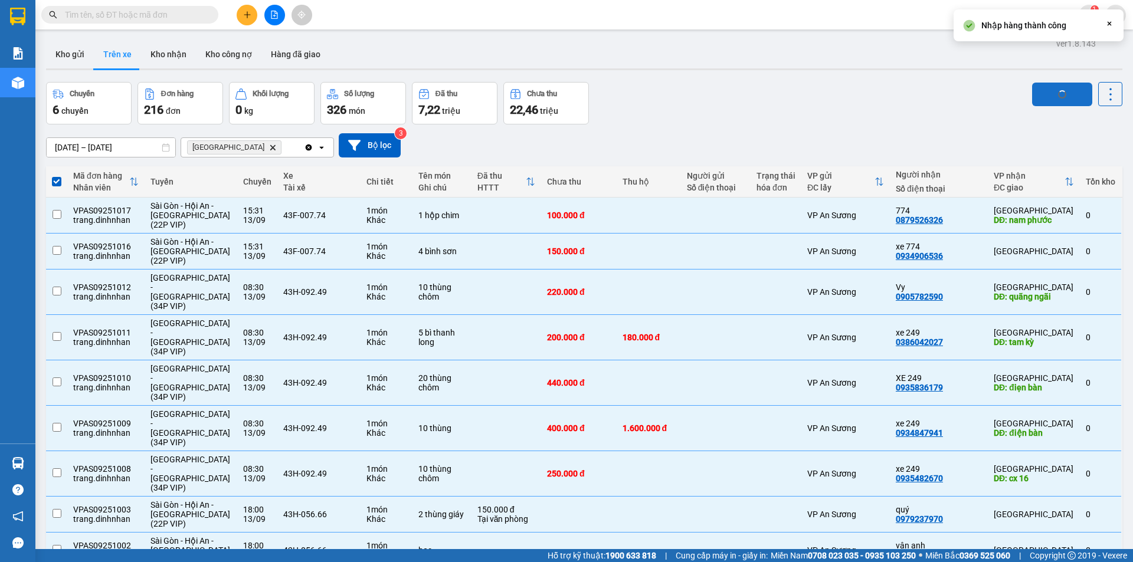
checkbox input "false"
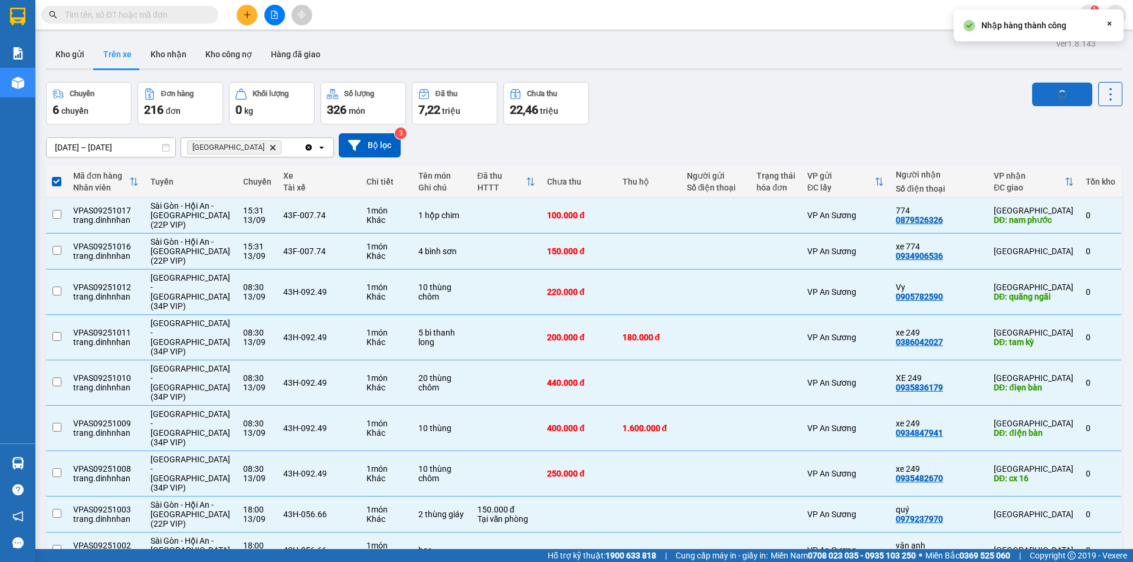
checkbox input "false"
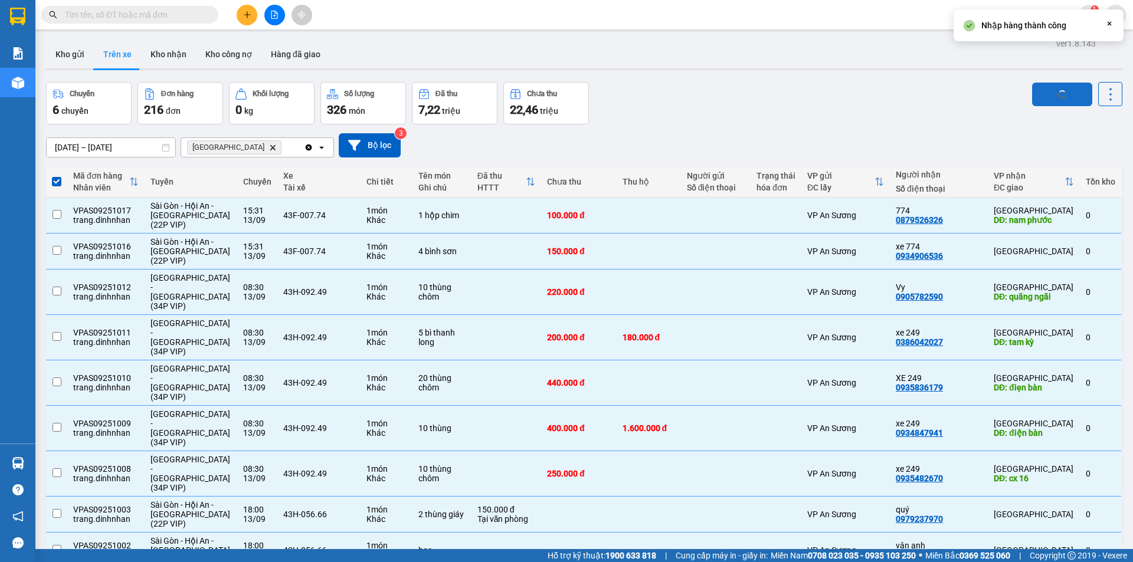
checkbox input "false"
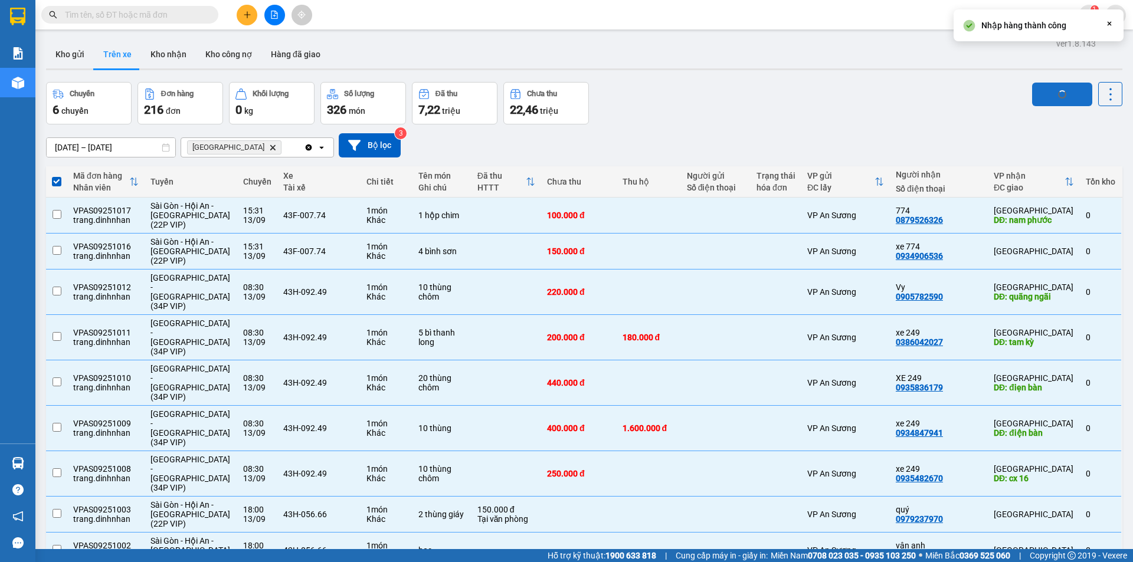
checkbox input "false"
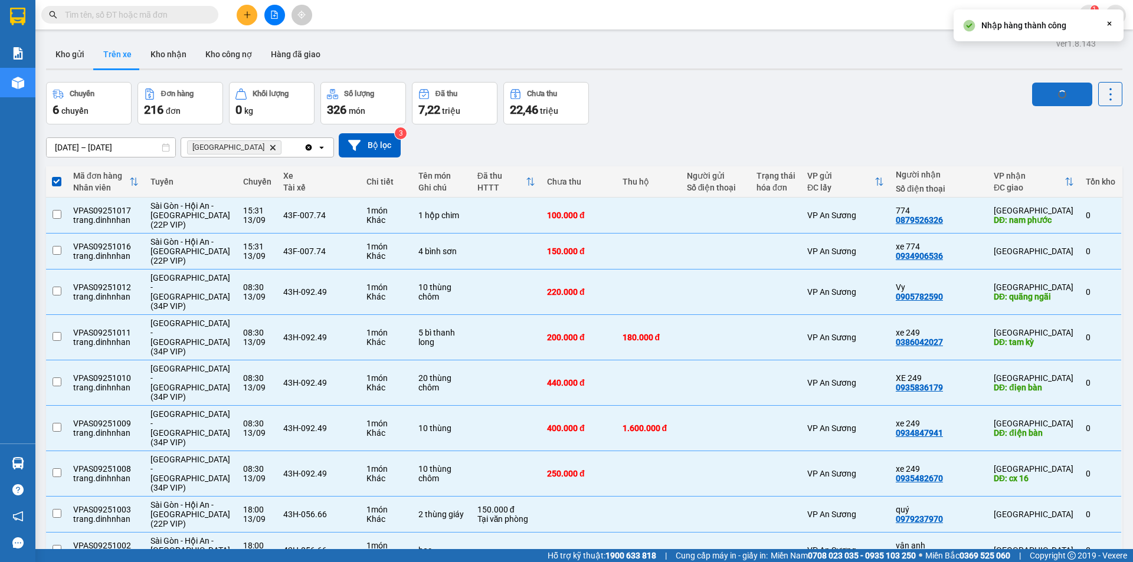
checkbox input "false"
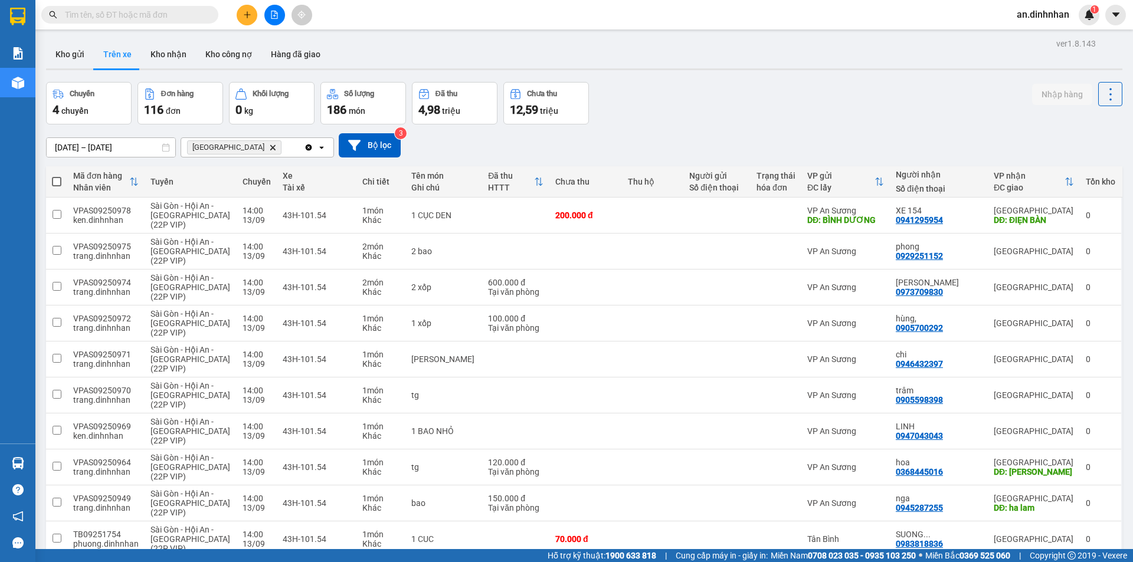
click at [57, 184] on span at bounding box center [56, 181] width 9 height 9
click at [57, 176] on input "checkbox" at bounding box center [57, 176] width 0 height 0
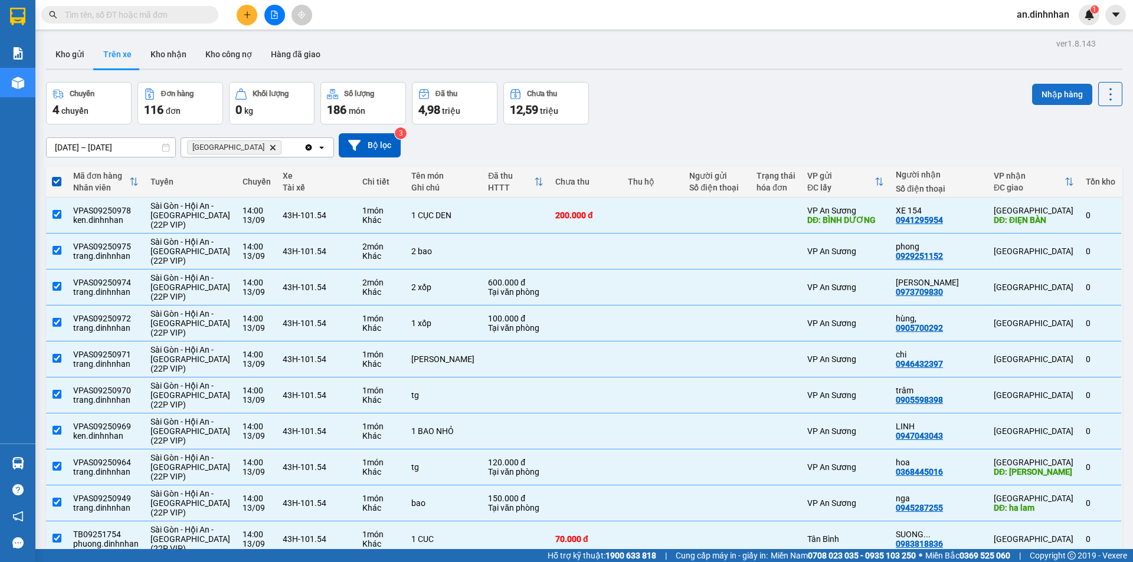
click at [1049, 99] on button "Nhập hàng" at bounding box center [1062, 94] width 60 height 21
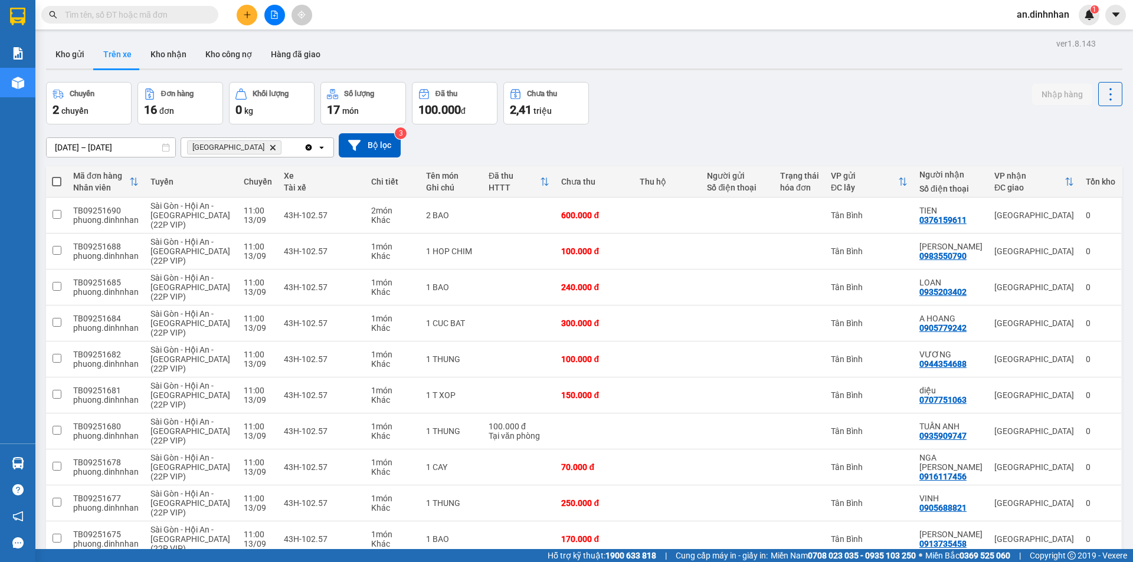
click at [56, 181] on span at bounding box center [56, 181] width 9 height 9
click at [57, 176] on input "checkbox" at bounding box center [57, 176] width 0 height 0
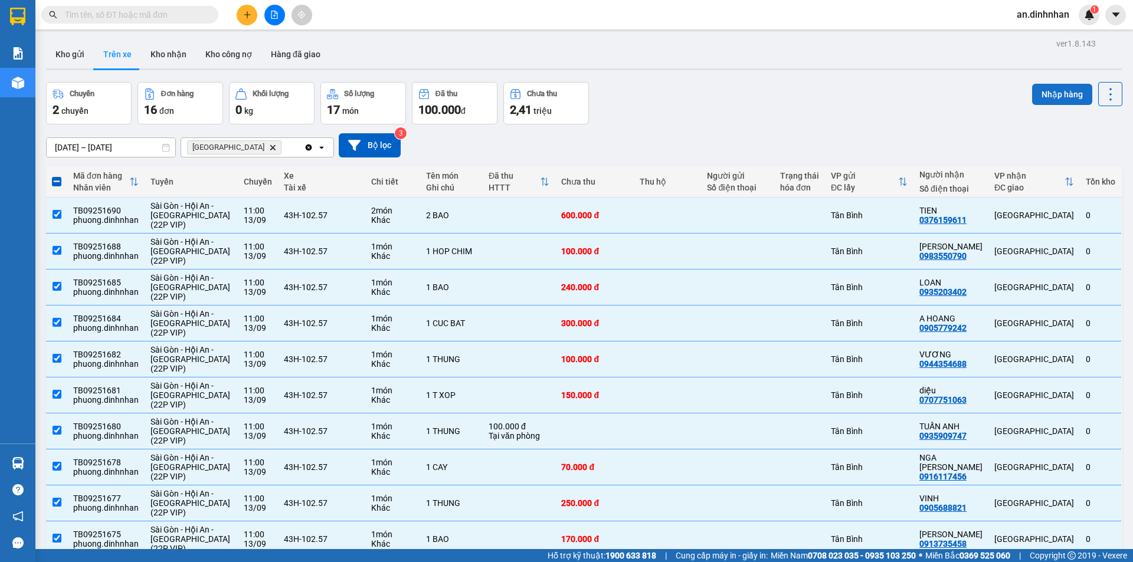
click at [1034, 96] on button "Nhập hàng" at bounding box center [1062, 94] width 60 height 21
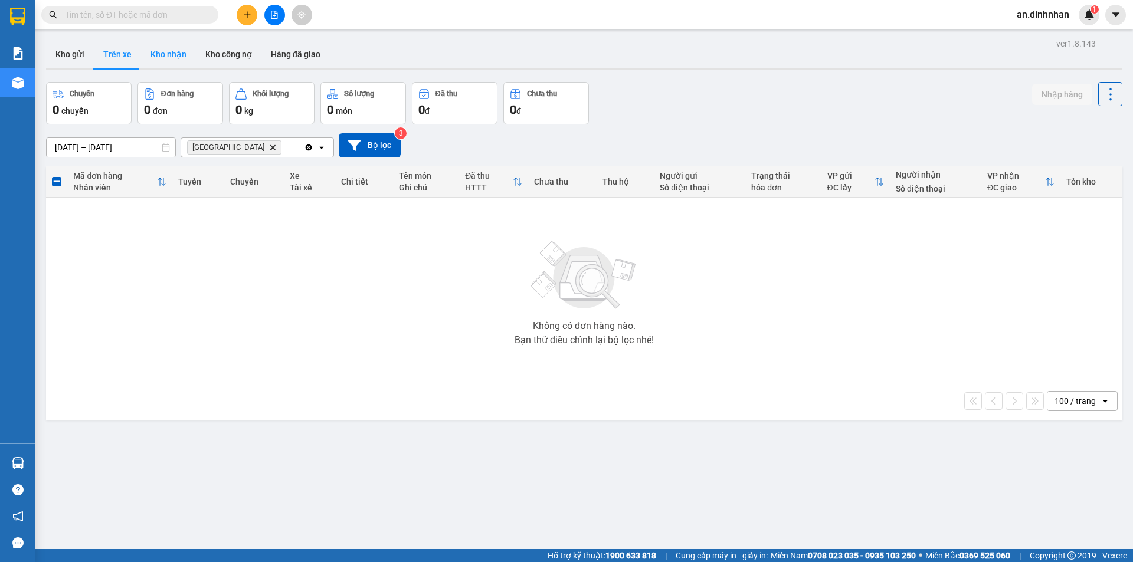
click at [172, 56] on button "Kho nhận" at bounding box center [168, 54] width 55 height 28
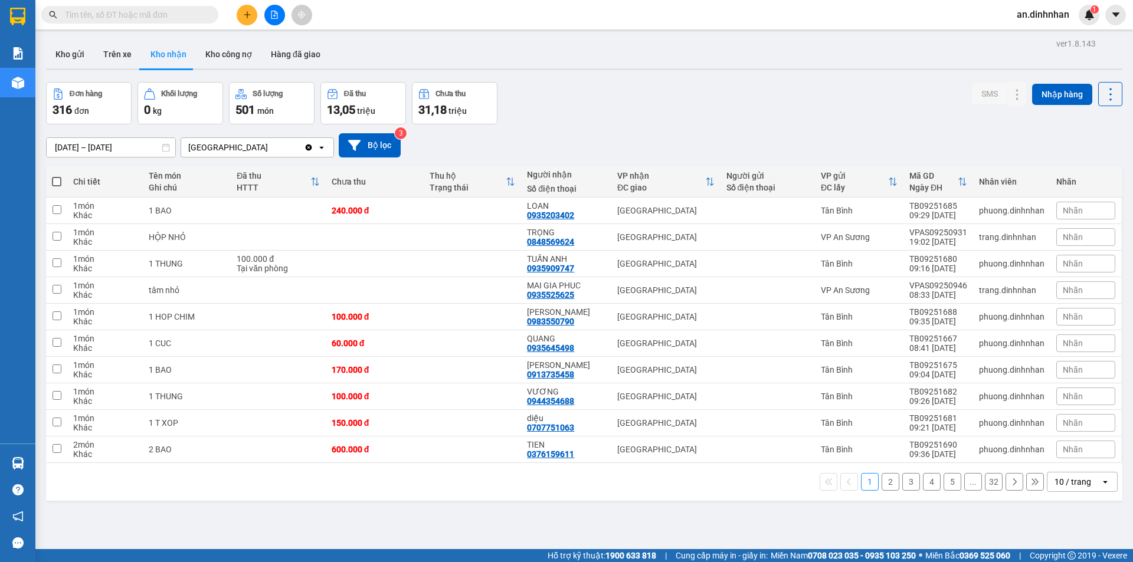
click at [1079, 485] on div "10 / trang" at bounding box center [1073, 482] width 37 height 12
click at [1073, 450] on span "100 / trang" at bounding box center [1069, 456] width 42 height 12
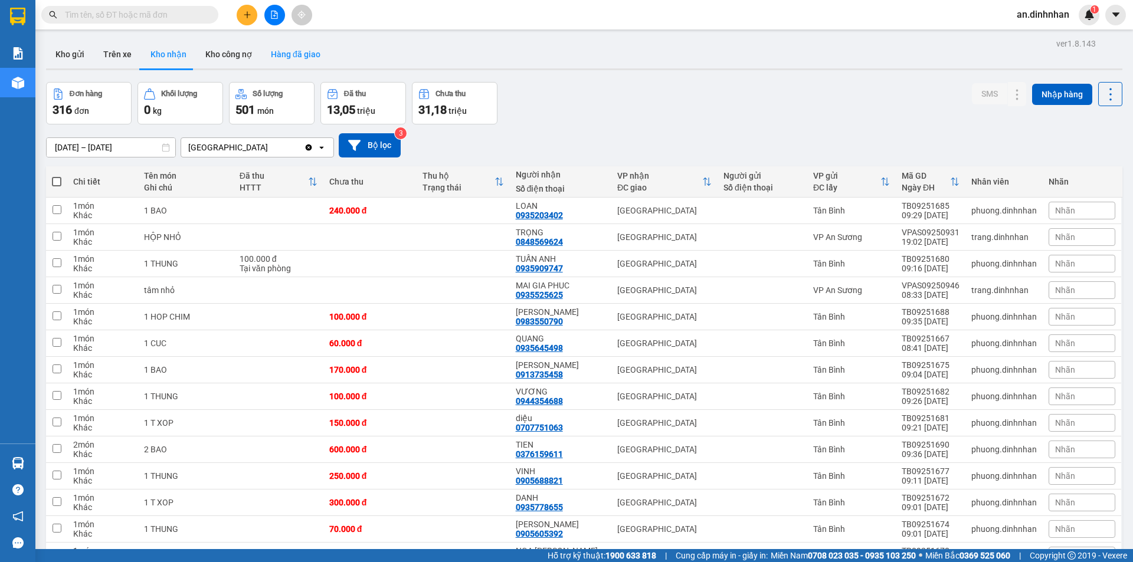
click at [302, 54] on button "Hàng đã giao" at bounding box center [295, 54] width 68 height 28
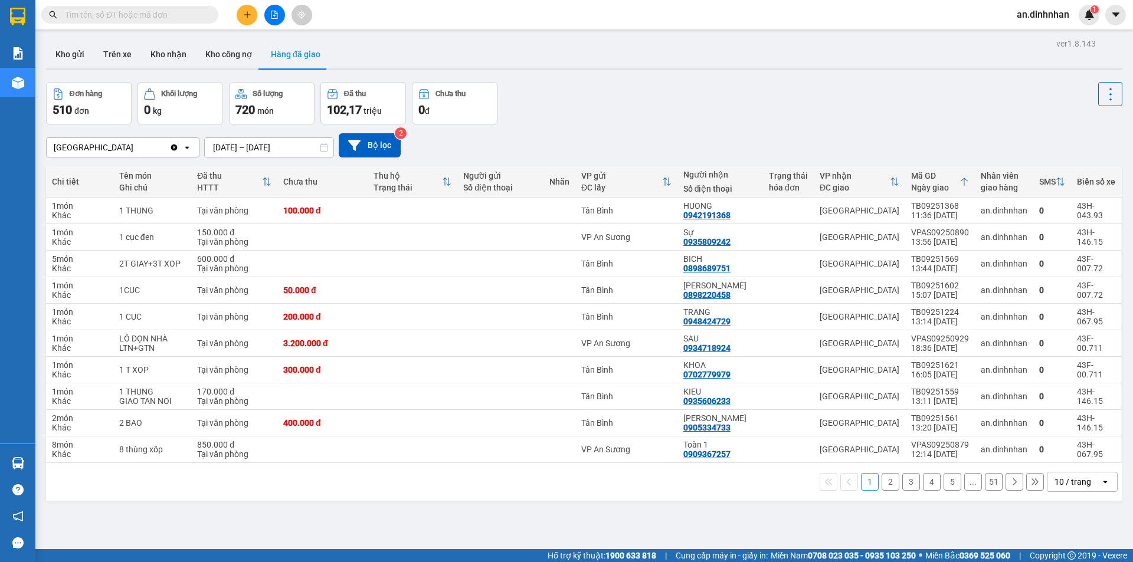
click at [1055, 482] on div "10 / trang" at bounding box center [1073, 482] width 37 height 12
click at [1052, 449] on div "100 / trang" at bounding box center [1073, 456] width 71 height 21
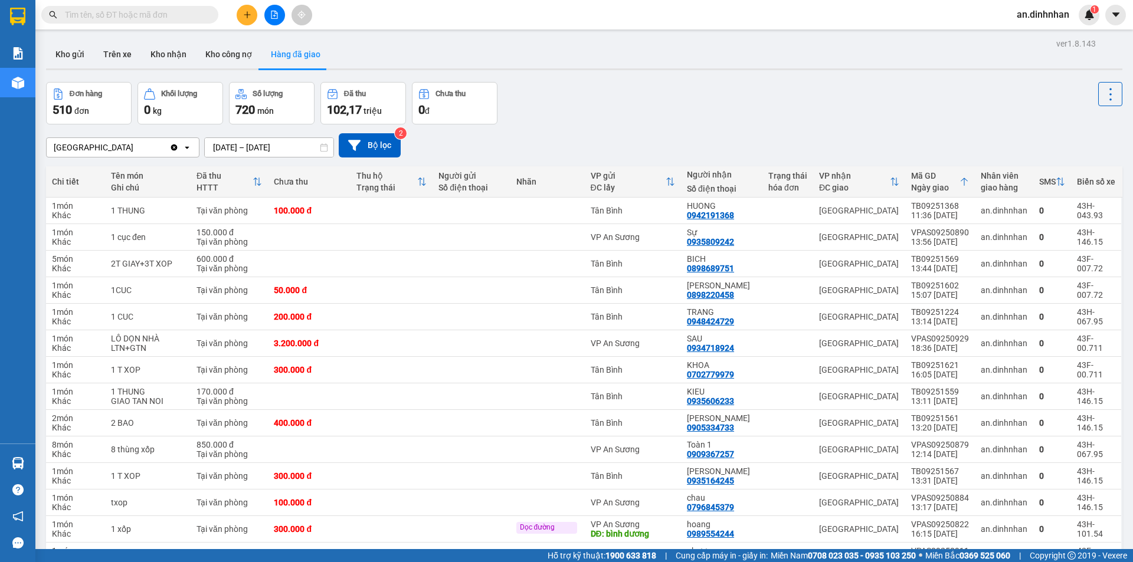
click at [120, 9] on input "text" at bounding box center [134, 14] width 139 height 13
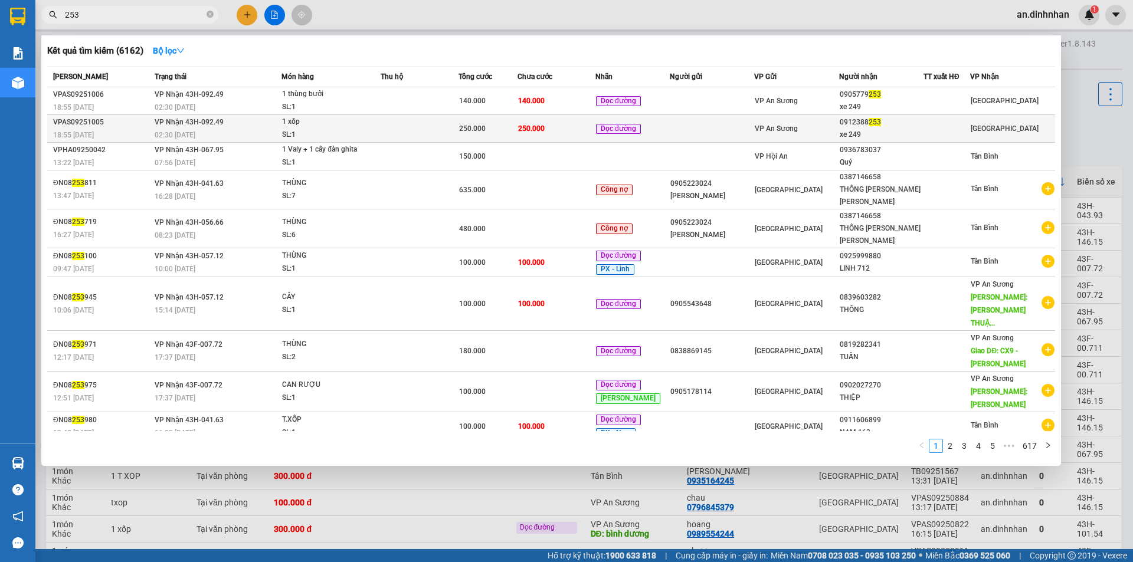
click at [451, 125] on td at bounding box center [420, 129] width 78 height 28
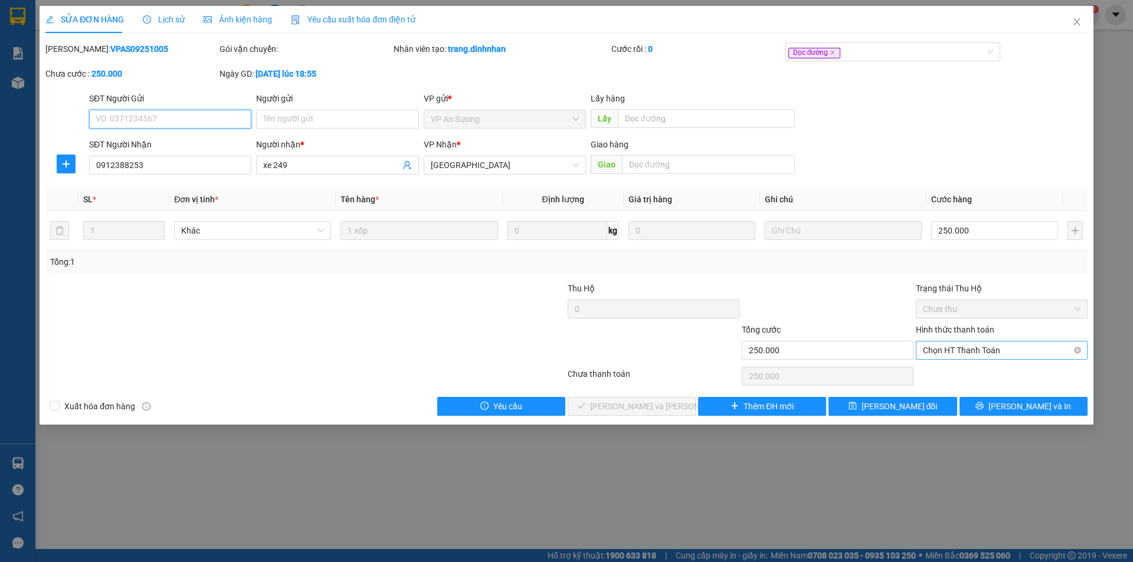
click at [1018, 346] on span "Chọn HT Thanh Toán" at bounding box center [1002, 351] width 158 height 18
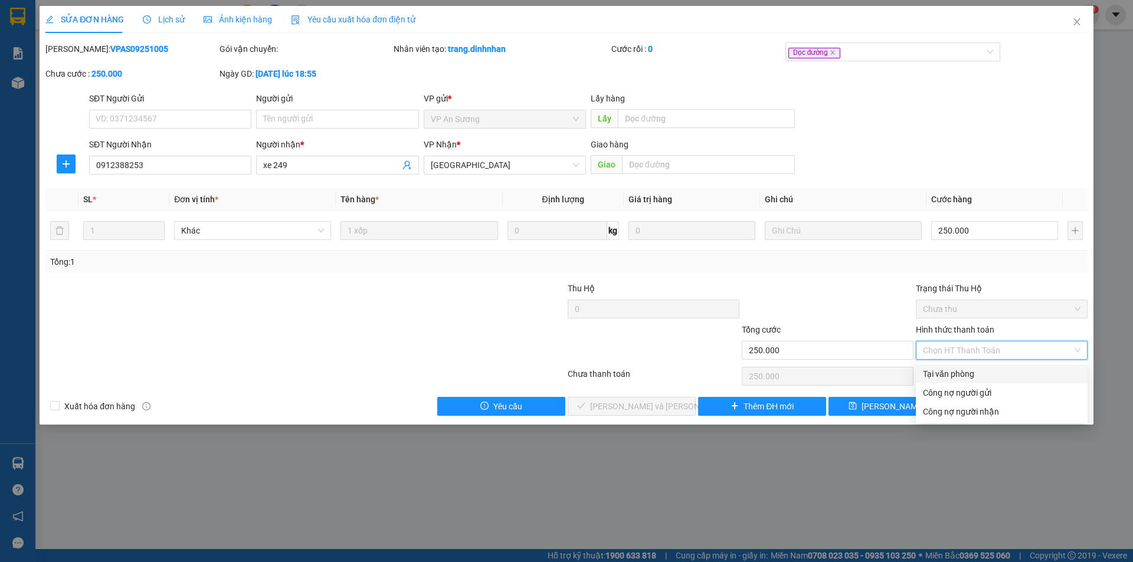
click at [987, 374] on div "Tại văn phòng" at bounding box center [1002, 374] width 158 height 13
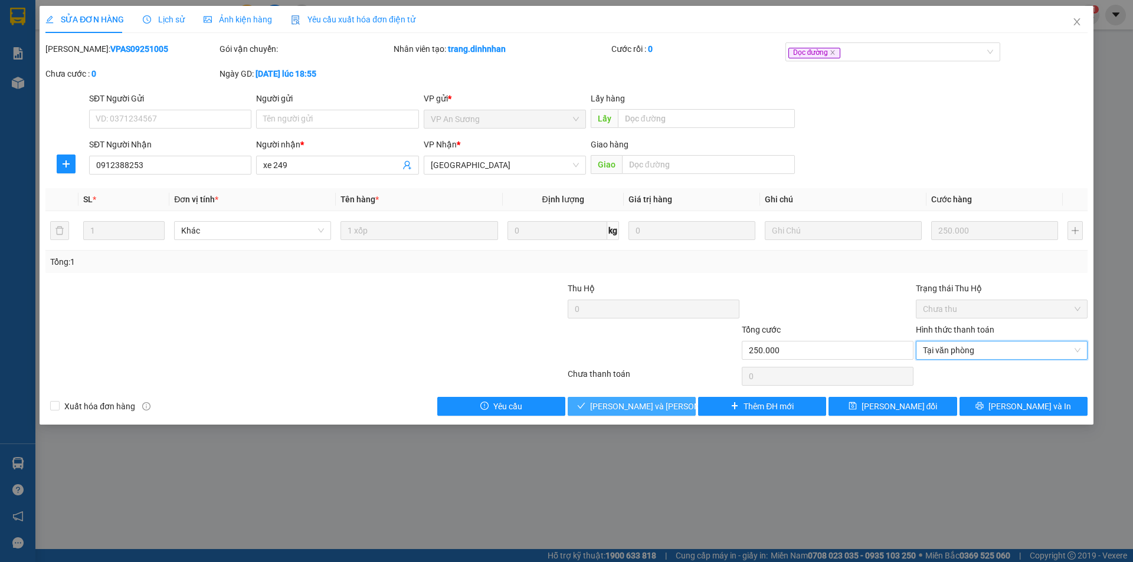
click at [643, 406] on span "Lưu và Giao hàng" at bounding box center [669, 406] width 159 height 13
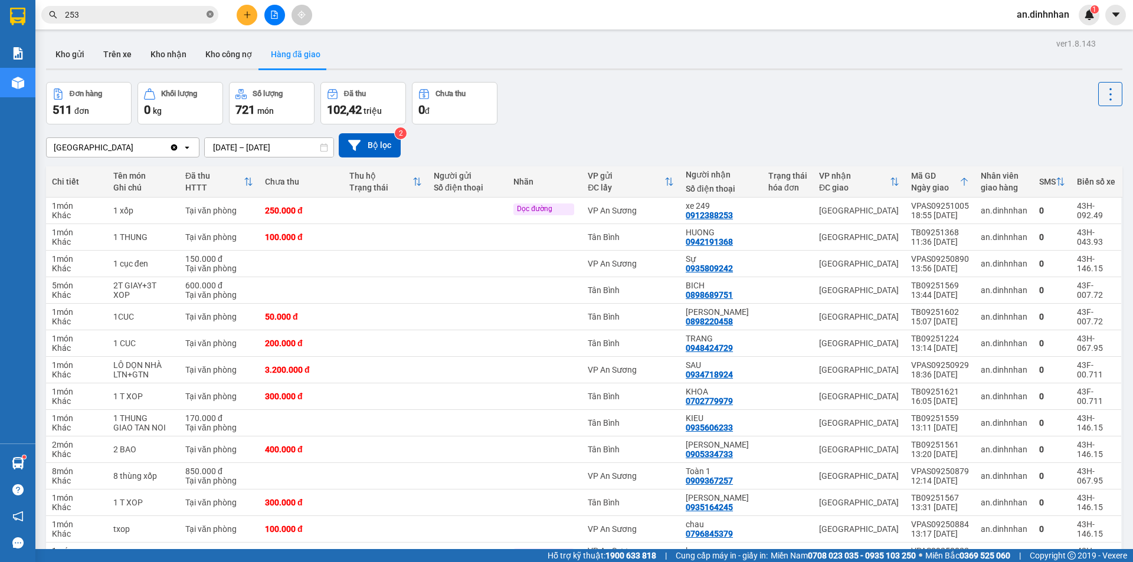
click at [211, 12] on icon "close-circle" at bounding box center [210, 14] width 7 height 7
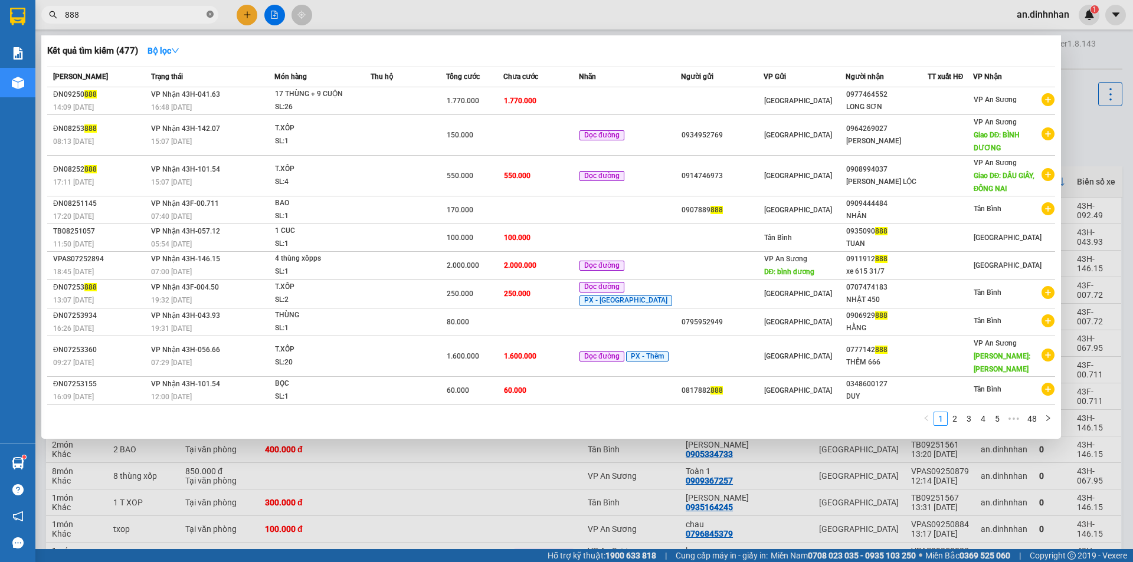
click at [209, 13] on icon "close-circle" at bounding box center [210, 14] width 7 height 7
